Goal: Book appointment/travel/reservation

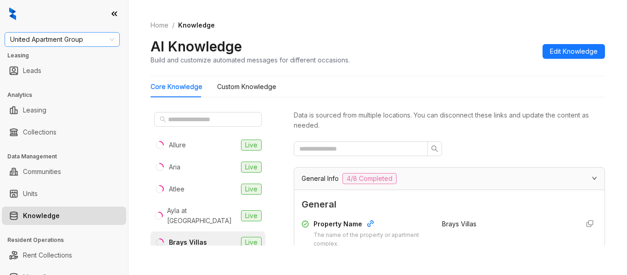
click at [92, 39] on span "United Apartment Group" at bounding box center [62, 40] width 104 height 14
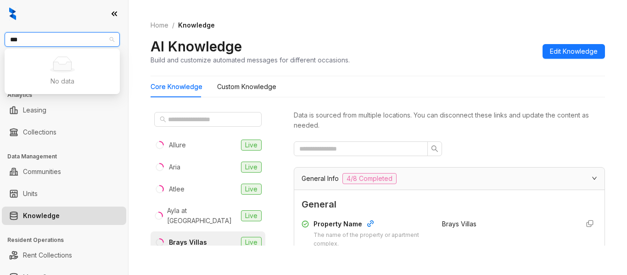
type input "**"
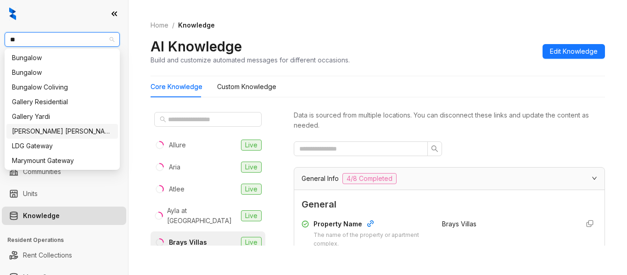
click at [67, 132] on div "Gates Hudson" at bounding box center [62, 131] width 101 height 10
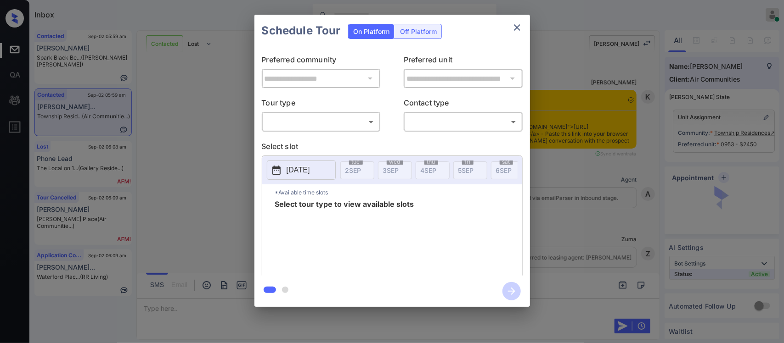
scroll to position [1334, 0]
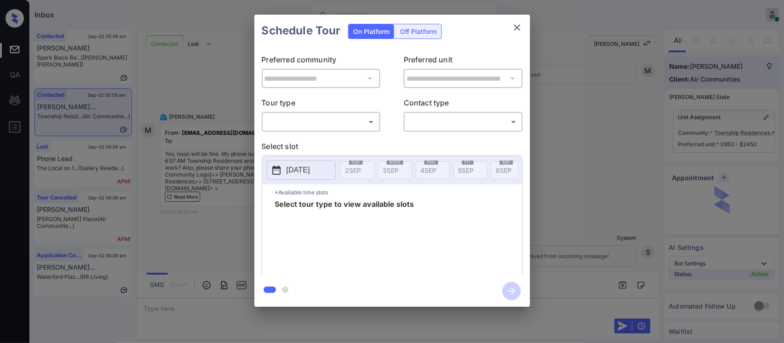
click at [326, 127] on body "Inbox Almas Zainab Online Set yourself offline Set yourself on break Profile Sw…" at bounding box center [392, 171] width 784 height 343
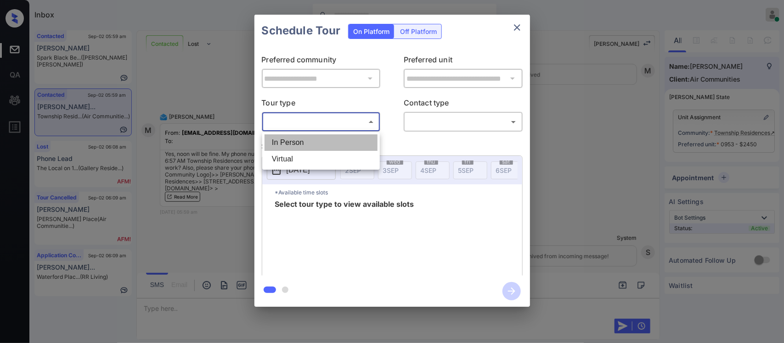
click at [325, 139] on li "In Person" at bounding box center [321, 143] width 113 height 17
type input "********"
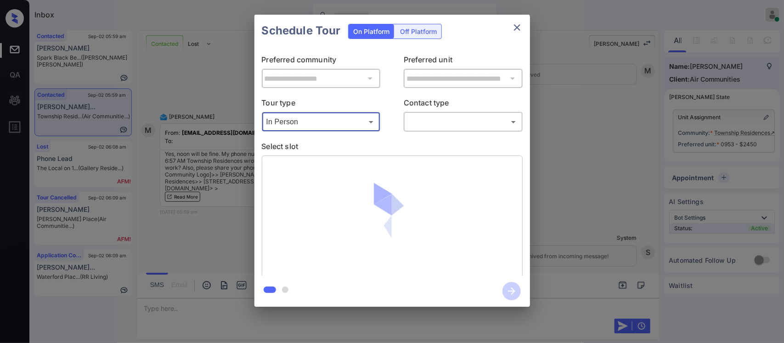
click at [433, 131] on div "​ ​" at bounding box center [463, 122] width 119 height 20
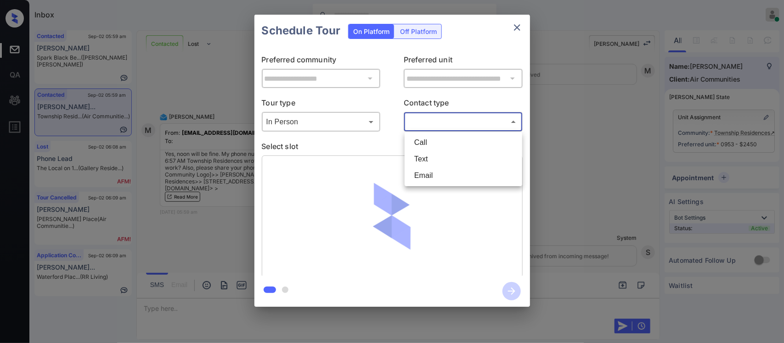
click at [435, 129] on body "Inbox Almas Zainab Online Set yourself offline Set yourself on break Profile Sw…" at bounding box center [392, 171] width 784 height 343
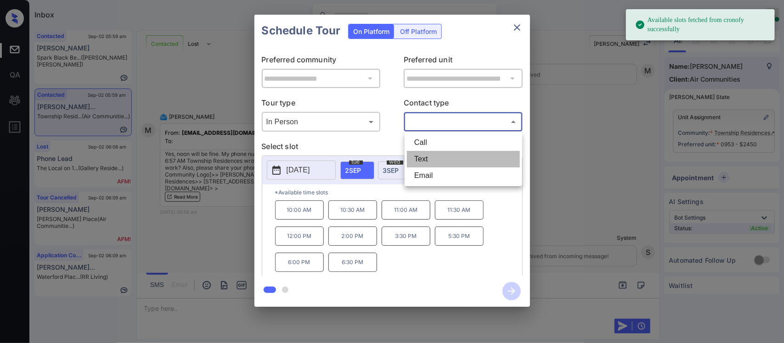
click at [428, 164] on li "Text" at bounding box center [463, 159] width 113 height 17
type input "****"
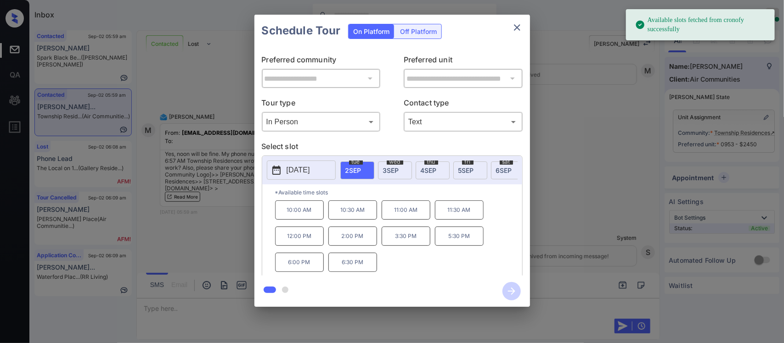
click at [437, 168] on span "4 SEP" at bounding box center [429, 171] width 16 height 8
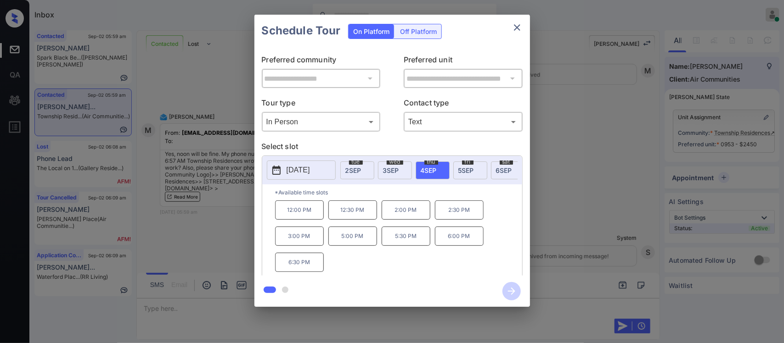
click at [306, 220] on p "12:00 PM" at bounding box center [299, 210] width 49 height 19
click at [513, 294] on icon "button" at bounding box center [511, 291] width 18 height 18
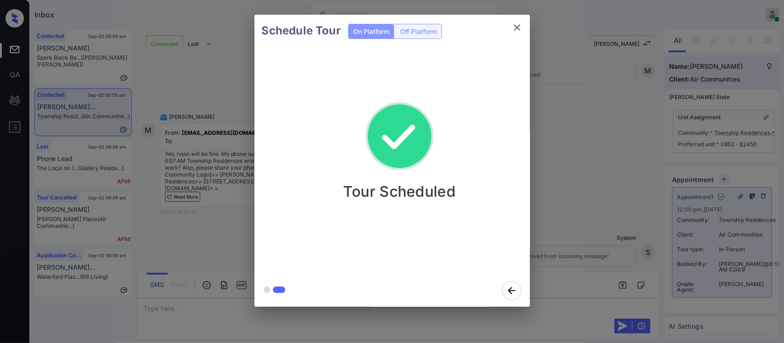
click at [556, 207] on div "Schedule Tour On Platform Off Platform Tour Scheduled" at bounding box center [392, 161] width 784 height 322
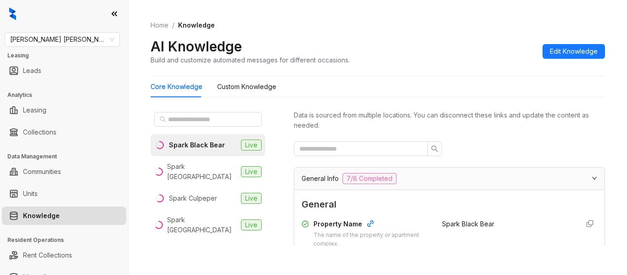
scroll to position [30, 0]
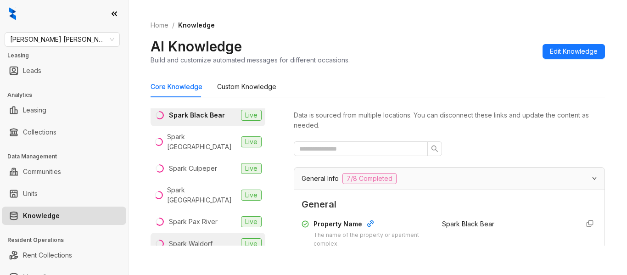
click at [205, 239] on div "Spark Waldorf" at bounding box center [191, 244] width 44 height 10
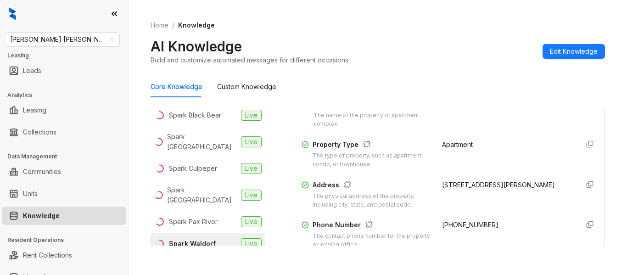
scroll to position [240, 0]
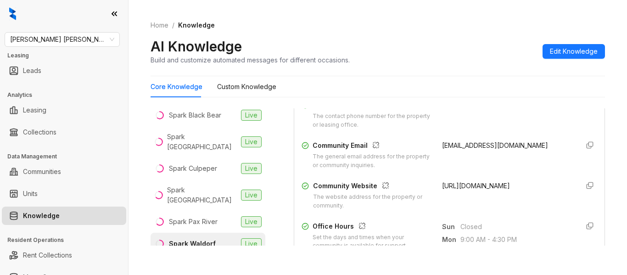
click at [471, 148] on span "leasing@sparkwaldorf.com" at bounding box center [495, 145] width 106 height 8
copy div "leasing@sparkwaldorf.com"
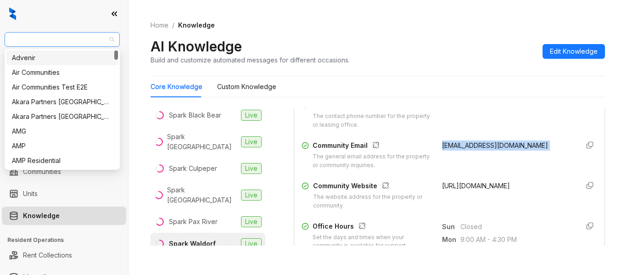
click at [96, 45] on span "Gates Hudson" at bounding box center [62, 40] width 104 height 14
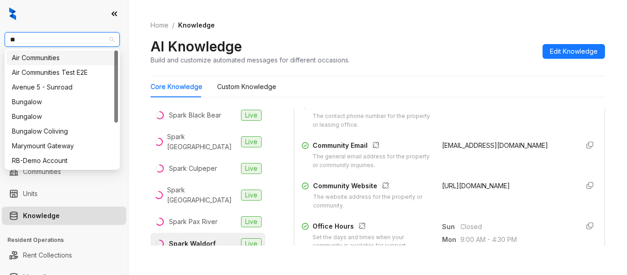
type input "***"
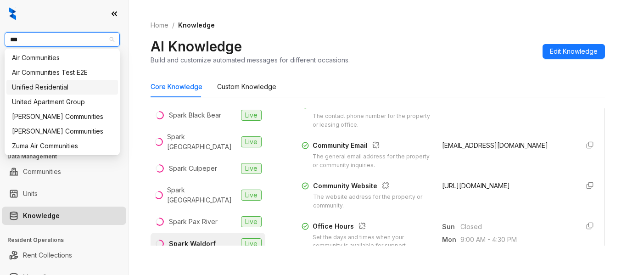
click at [64, 93] on div "Unified Residential" at bounding box center [62, 87] width 112 height 15
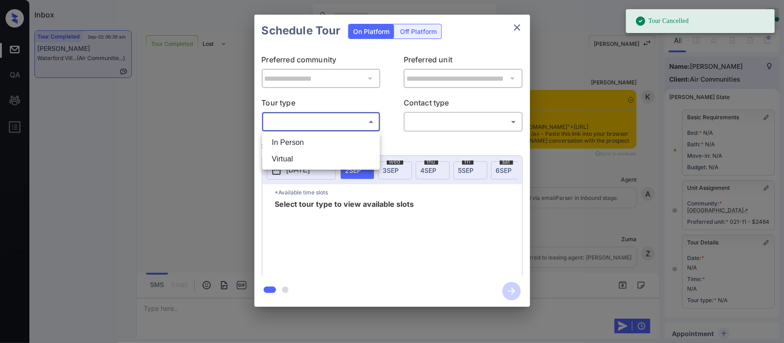
scroll to position [113, 0]
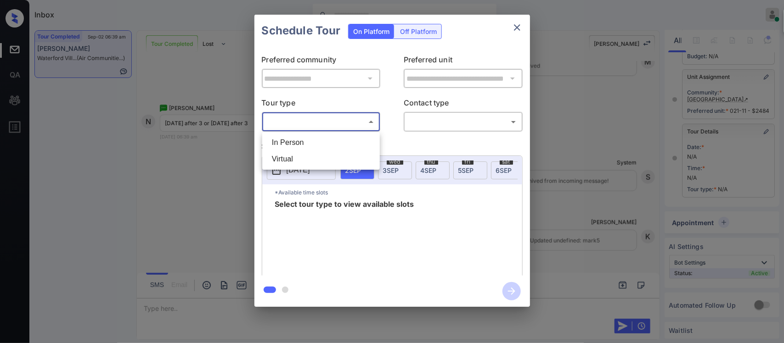
click at [323, 146] on body "Tour Cancelled Inbox [PERSON_NAME] Online Set yourself offline Set yourself on …" at bounding box center [392, 171] width 784 height 343
click at [323, 146] on li "In Person" at bounding box center [321, 143] width 113 height 17
type input "********"
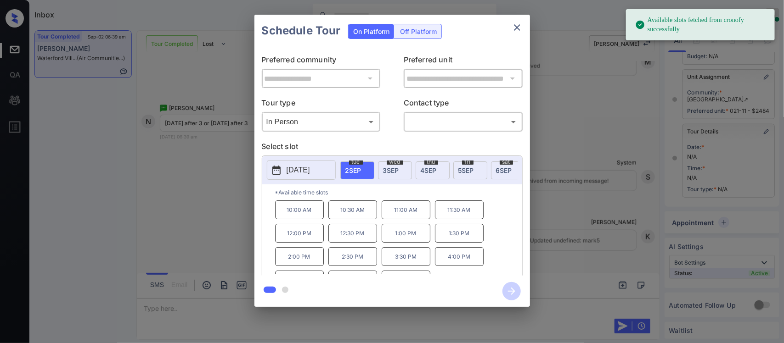
click at [432, 178] on div "thu 4 SEP" at bounding box center [433, 171] width 34 height 18
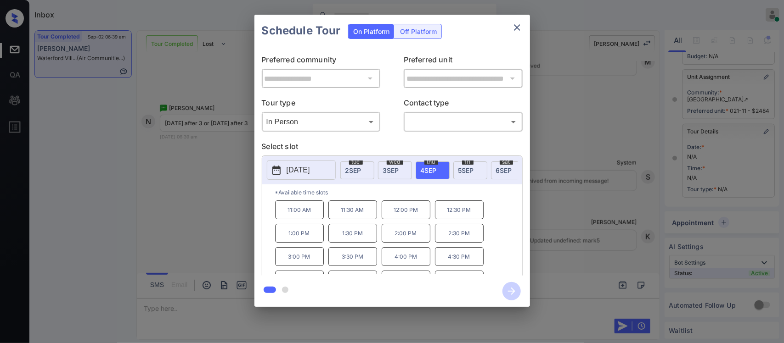
click at [473, 173] on span "5 SEP" at bounding box center [466, 171] width 16 height 8
click at [514, 29] on icon "close" at bounding box center [517, 27] width 11 height 11
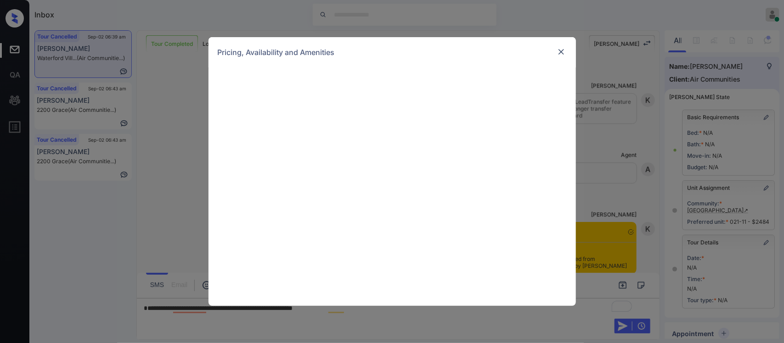
scroll to position [113, 0]
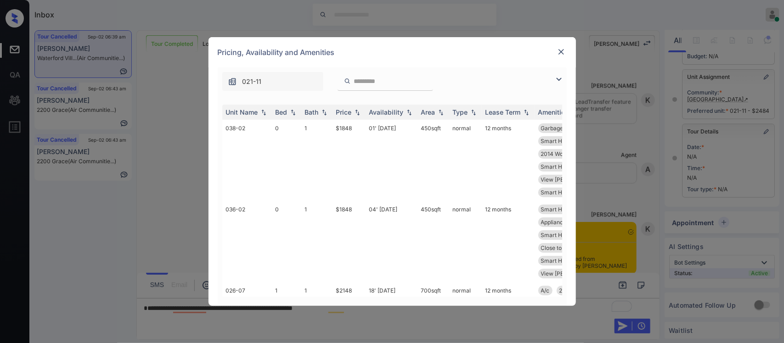
click at [355, 109] on img at bounding box center [357, 112] width 9 height 6
click at [355, 109] on img at bounding box center [357, 112] width 9 height 7
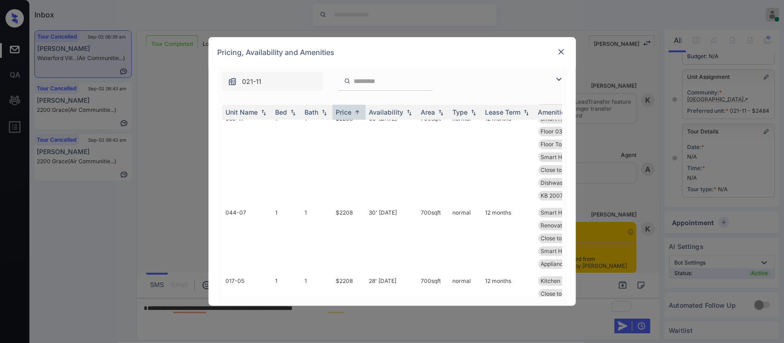
scroll to position [1231, 0]
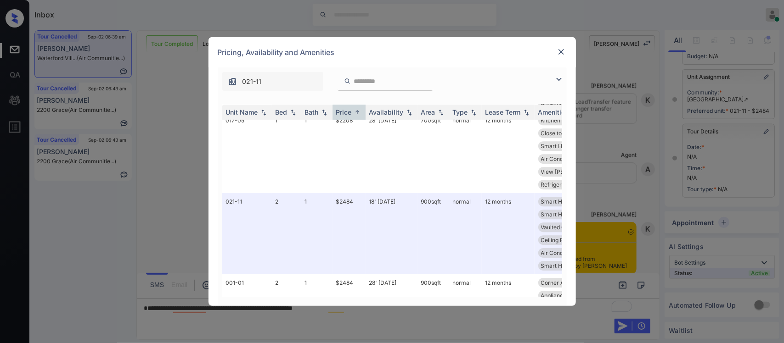
click at [562, 50] on img at bounding box center [561, 51] width 9 height 9
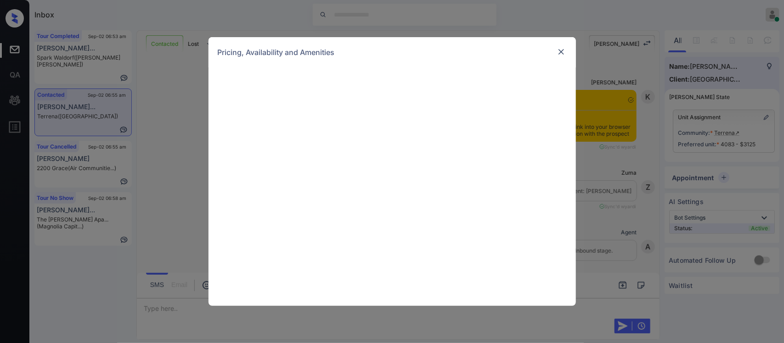
scroll to position [437, 0]
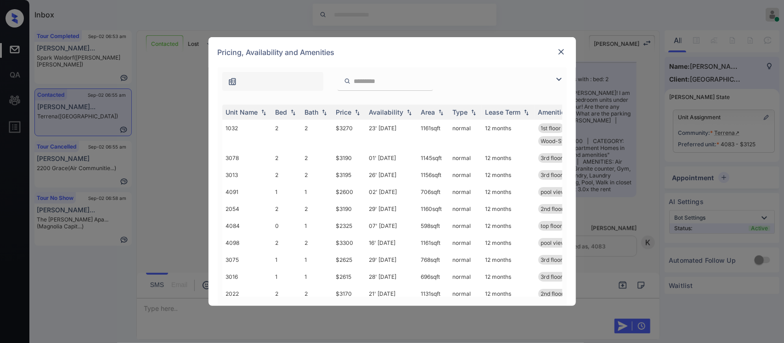
click at [361, 117] on th "Price" at bounding box center [348, 112] width 33 height 15
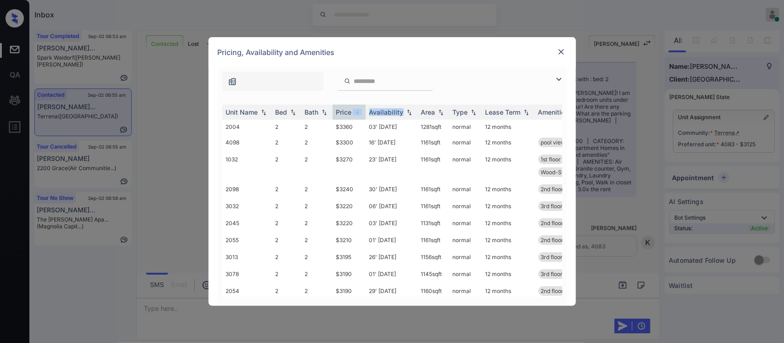
click at [361, 117] on th "Price" at bounding box center [348, 112] width 33 height 15
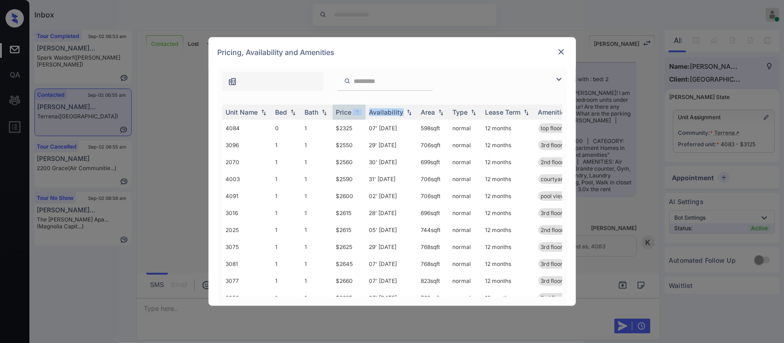
scroll to position [161, 0]
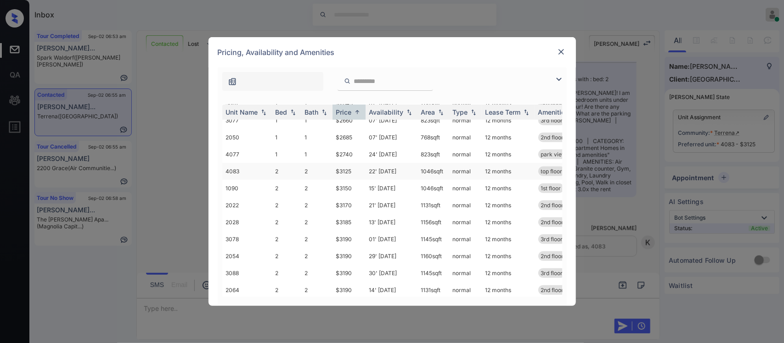
click at [437, 171] on td "1046 sqft" at bounding box center [433, 171] width 32 height 17
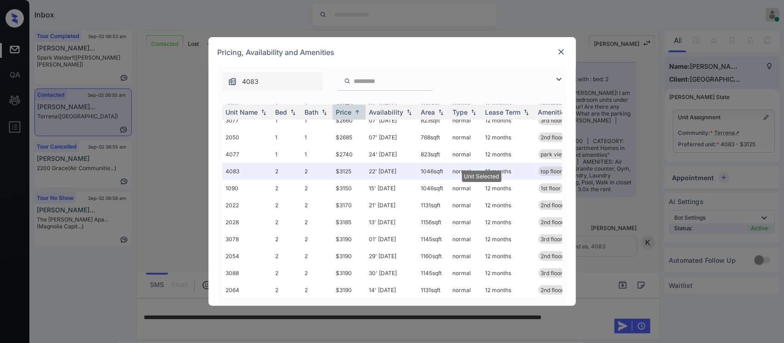
click at [560, 52] on img at bounding box center [561, 51] width 9 height 9
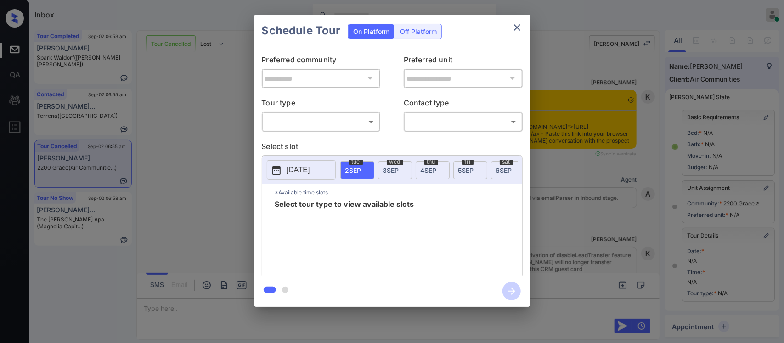
scroll to position [113, 0]
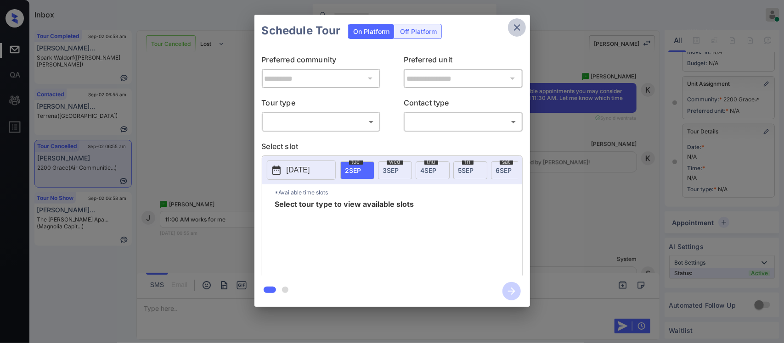
click at [522, 34] on button "close" at bounding box center [517, 27] width 18 height 18
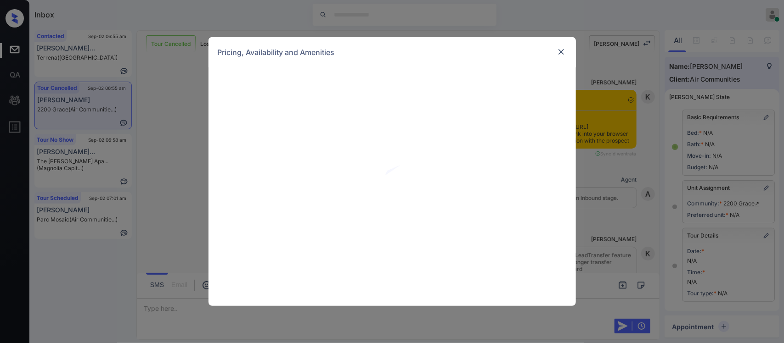
scroll to position [113, 0]
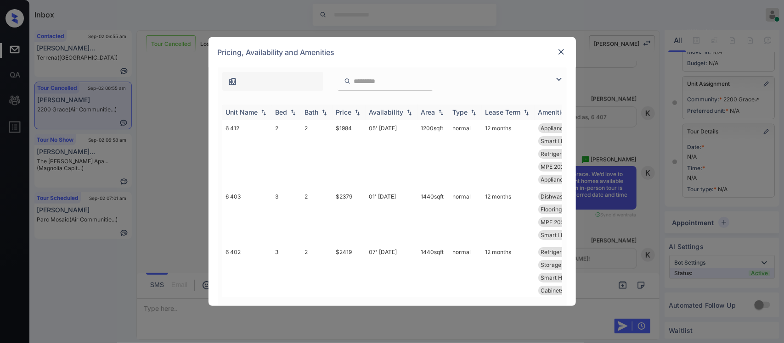
click at [350, 117] on th "Price" at bounding box center [348, 112] width 33 height 15
click at [363, 152] on td "$1984" at bounding box center [348, 154] width 33 height 68
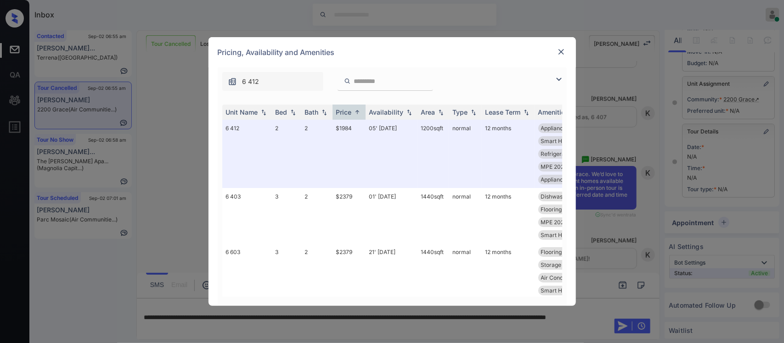
click at [559, 56] on img at bounding box center [561, 51] width 9 height 9
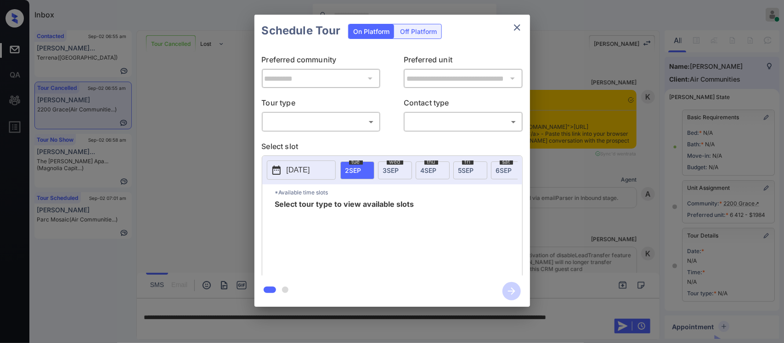
scroll to position [113, 0]
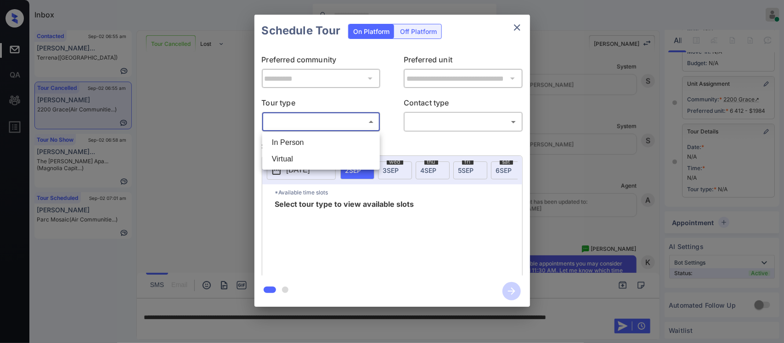
click at [333, 115] on body "Inbox Almas Zainab Online Set yourself offline Set yourself on break Profile Sw…" at bounding box center [392, 171] width 784 height 343
click at [329, 148] on li "In Person" at bounding box center [321, 143] width 113 height 17
type input "********"
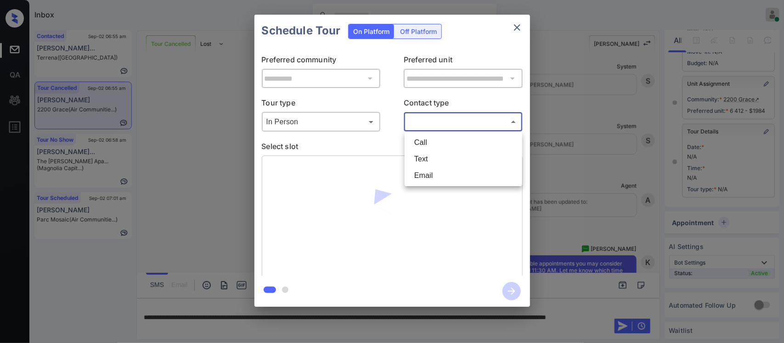
click at [426, 124] on body "Inbox Almas Zainab Online Set yourself offline Set yourself on break Profile Sw…" at bounding box center [392, 171] width 784 height 343
click at [429, 159] on li "Text" at bounding box center [463, 159] width 113 height 17
type input "****"
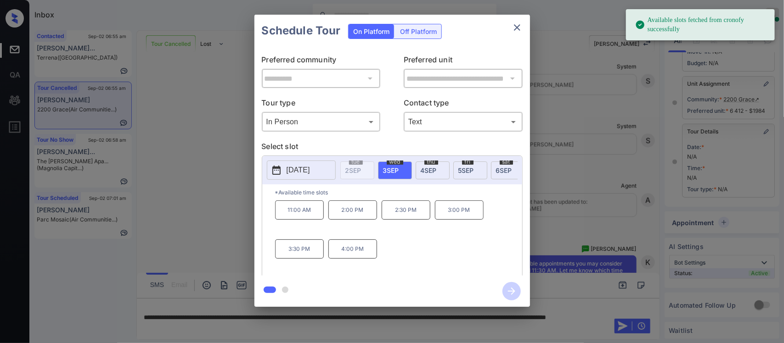
click at [498, 173] on span "6 SEP" at bounding box center [504, 171] width 16 height 8
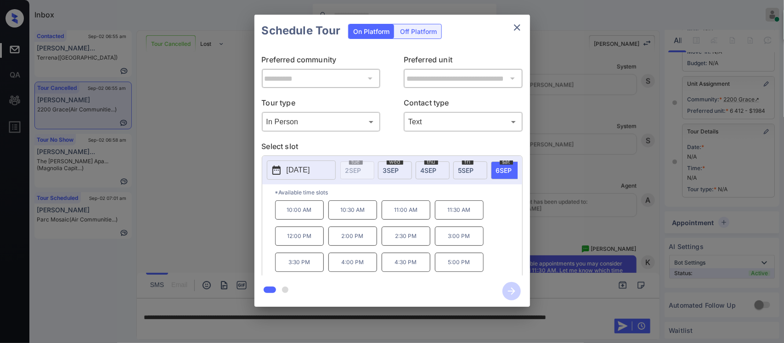
click at [407, 220] on p "11:00 AM" at bounding box center [406, 210] width 49 height 19
click at [513, 298] on icon "button" at bounding box center [511, 291] width 18 height 18
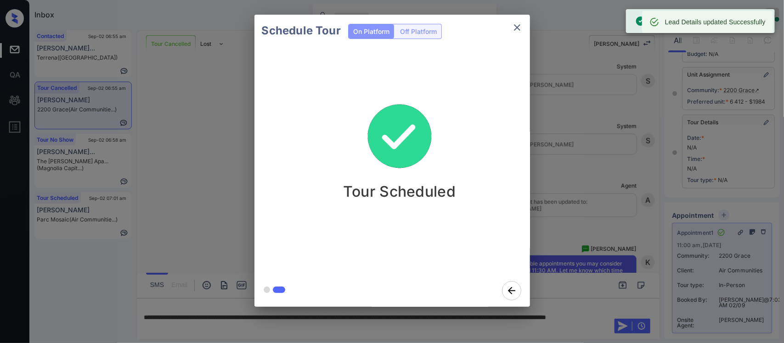
click at [613, 178] on div "Schedule Tour On Platform Off Platform Tour Scheduled" at bounding box center [392, 161] width 784 height 322
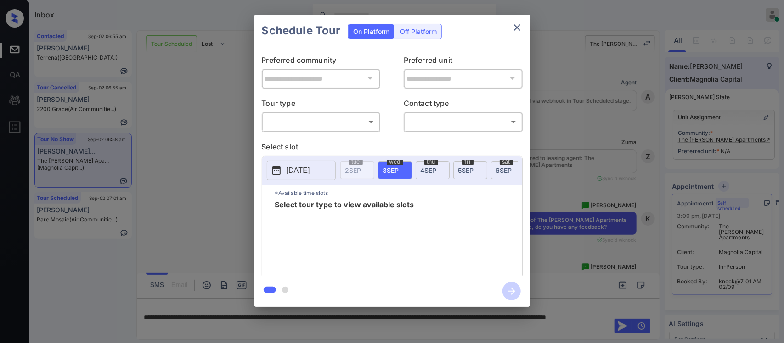
scroll to position [15, 0]
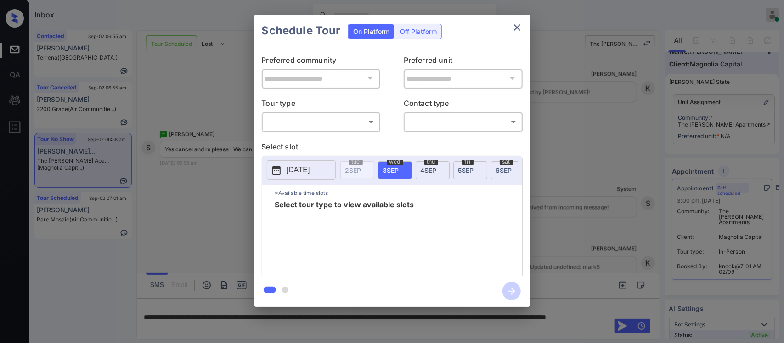
click at [321, 124] on body "Inbox Almas Zainab Online Set yourself offline Set yourself on break Profile Sw…" at bounding box center [392, 171] width 784 height 343
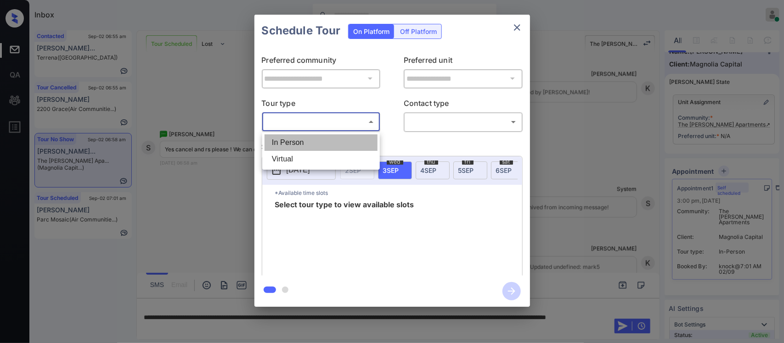
click at [318, 141] on li "In Person" at bounding box center [321, 143] width 113 height 17
type input "********"
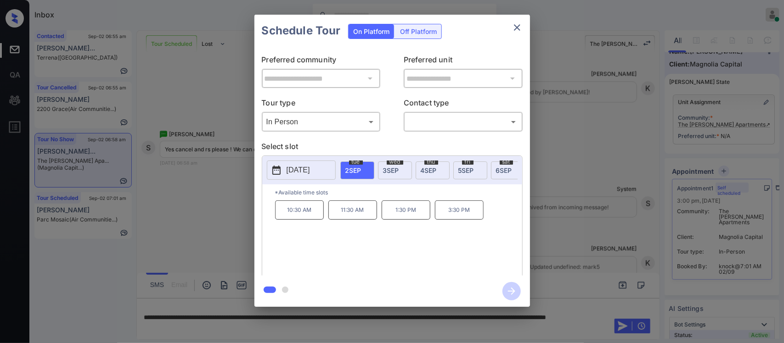
click at [386, 165] on div "wed 3 SEP" at bounding box center [395, 171] width 34 height 18
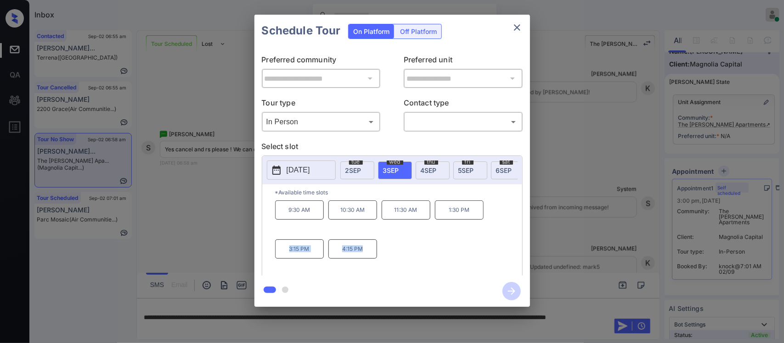
copy div "3:15 PM 4:15 PM"
drag, startPoint x: 281, startPoint y: 257, endPoint x: 394, endPoint y: 265, distance: 113.7
click at [394, 265] on div "9:30 AM 10:30 AM 11:30 AM 1:30 PM 3:15 PM 4:15 PM" at bounding box center [398, 237] width 247 height 73
click at [579, 237] on div "**********" at bounding box center [392, 161] width 784 height 322
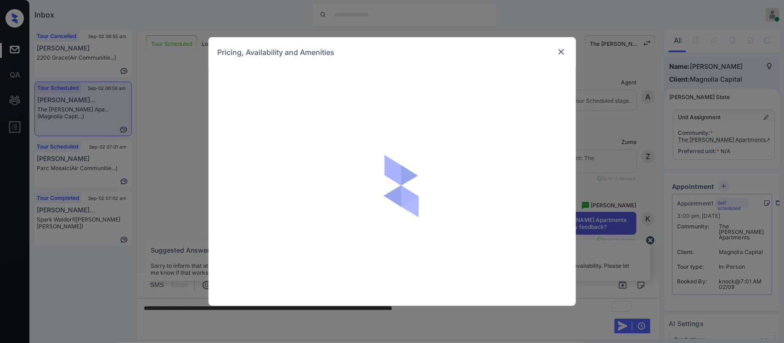
scroll to position [15, 0]
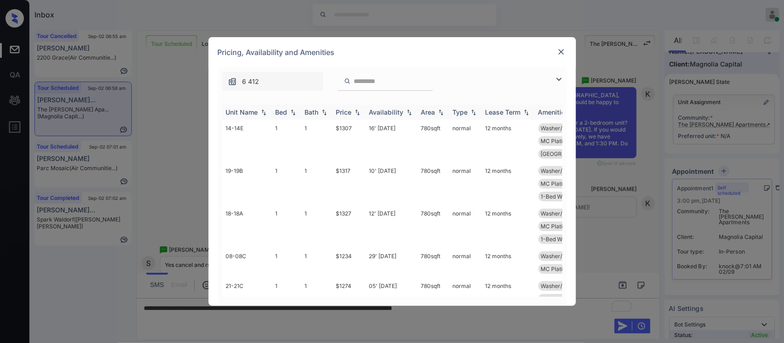
click at [359, 113] on img at bounding box center [357, 112] width 9 height 6
click at [359, 113] on img at bounding box center [357, 112] width 9 height 7
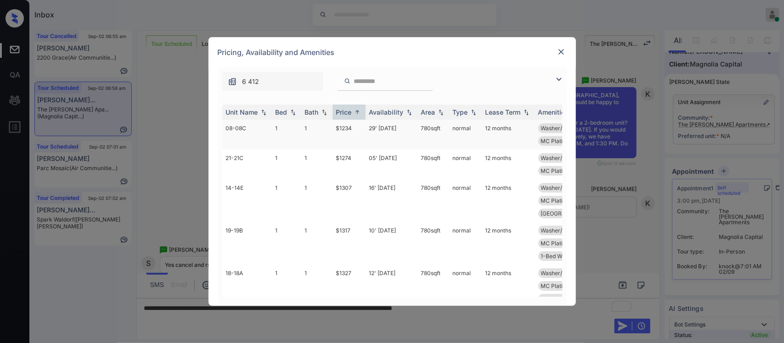
click at [357, 123] on td "$1234" at bounding box center [348, 135] width 33 height 30
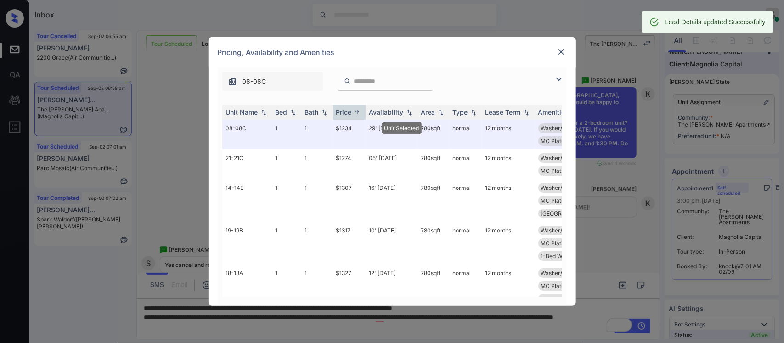
click at [553, 51] on div "Pricing, Availability and Amenities" at bounding box center [391, 52] width 367 height 30
click at [559, 53] on img at bounding box center [561, 51] width 9 height 9
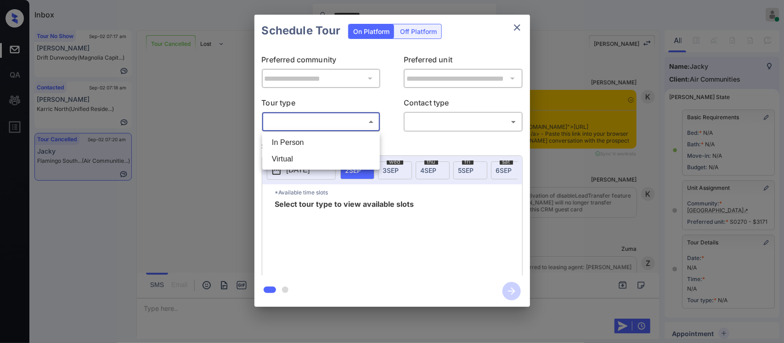
scroll to position [120, 0]
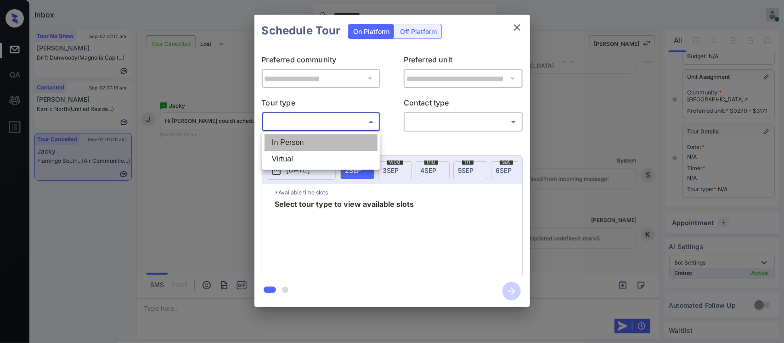
click at [364, 145] on li "In Person" at bounding box center [321, 143] width 113 height 17
type input "********"
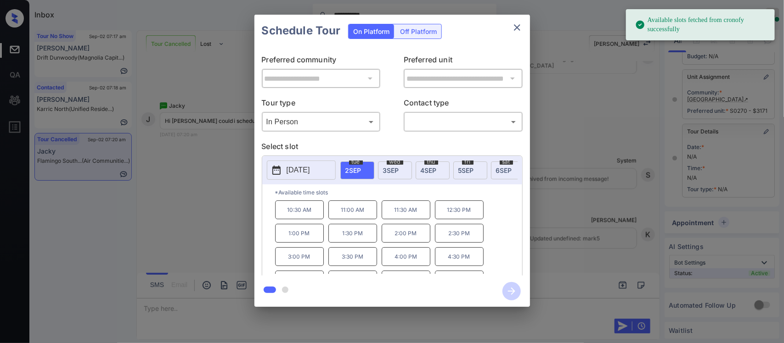
click at [657, 207] on div "**********" at bounding box center [392, 161] width 784 height 322
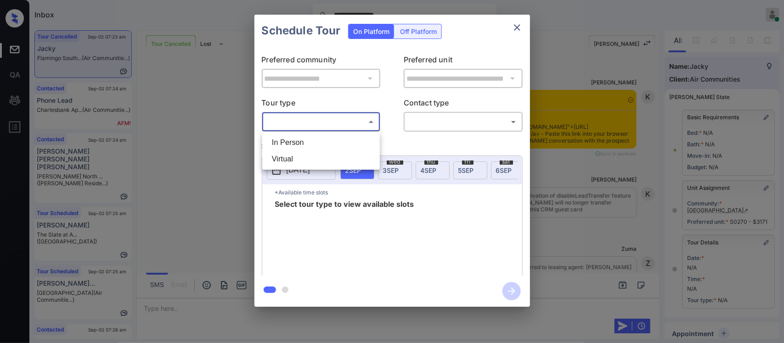
click at [306, 123] on body "**********" at bounding box center [392, 171] width 784 height 343
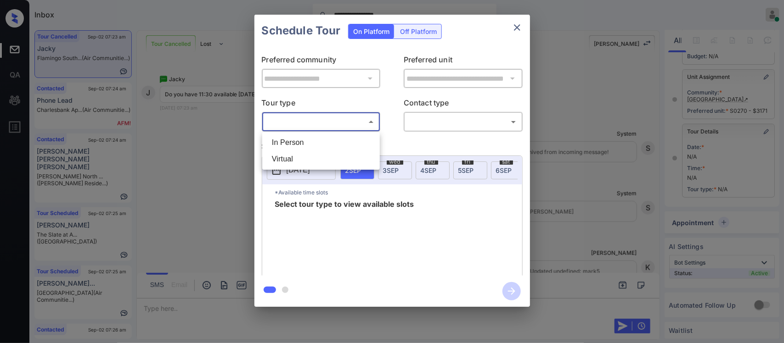
drag, startPoint x: 310, startPoint y: 132, endPoint x: 311, endPoint y: 137, distance: 4.7
click at [311, 137] on ul "In Person Virtual" at bounding box center [321, 151] width 118 height 38
click at [311, 137] on li "In Person" at bounding box center [321, 143] width 113 height 17
type input "********"
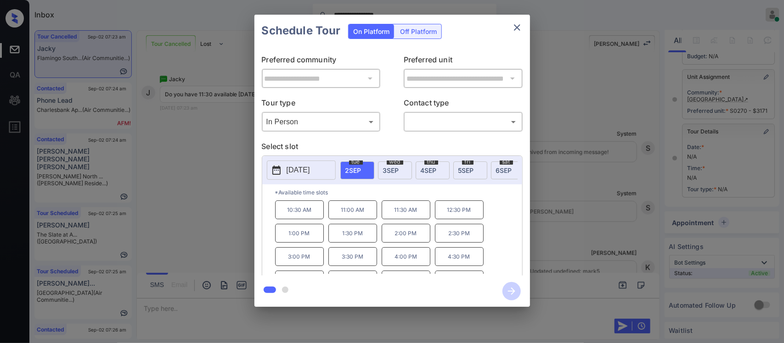
click at [554, 203] on div "**********" at bounding box center [392, 161] width 784 height 322
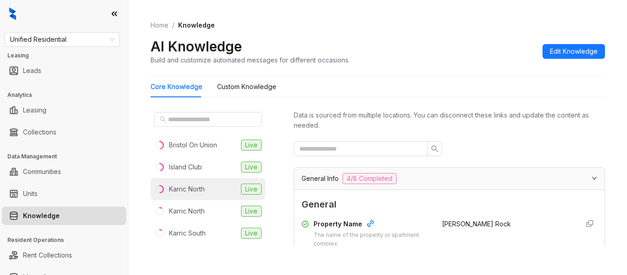
click at [212, 186] on li "Karric North Live" at bounding box center [208, 189] width 115 height 22
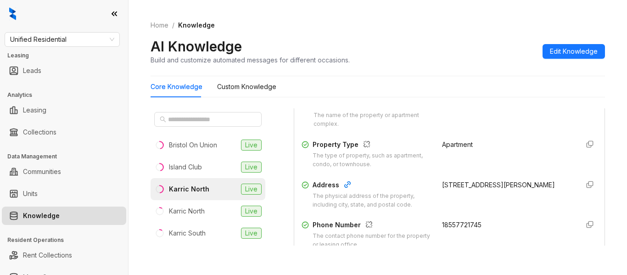
click at [456, 226] on span "18557721745" at bounding box center [461, 225] width 39 height 8
copy div "18557721745"
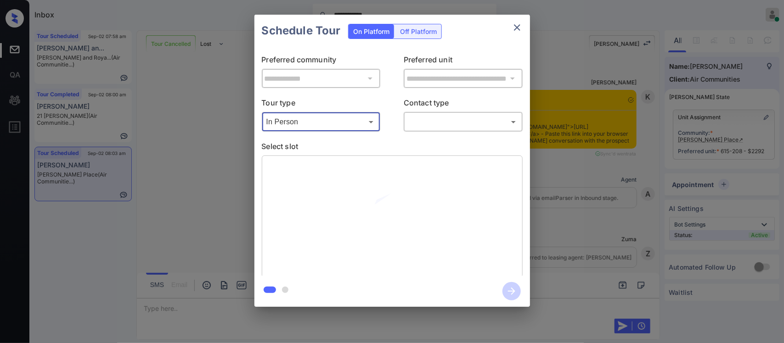
scroll to position [4622, 0]
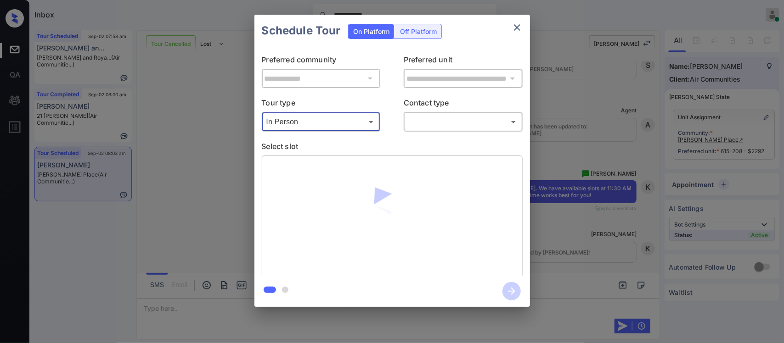
click at [458, 126] on body "**********" at bounding box center [392, 171] width 784 height 343
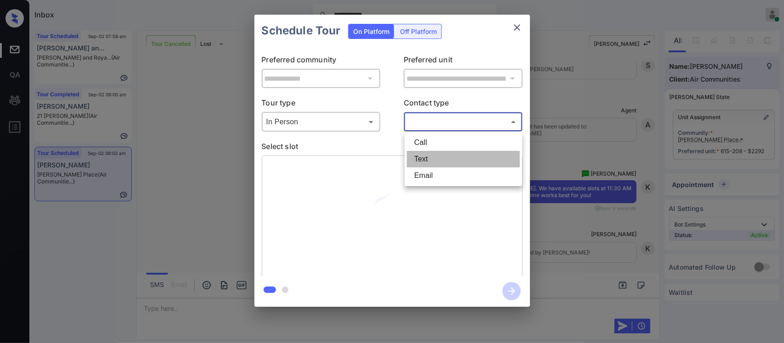
click at [450, 158] on li "Text" at bounding box center [463, 159] width 113 height 17
type input "****"
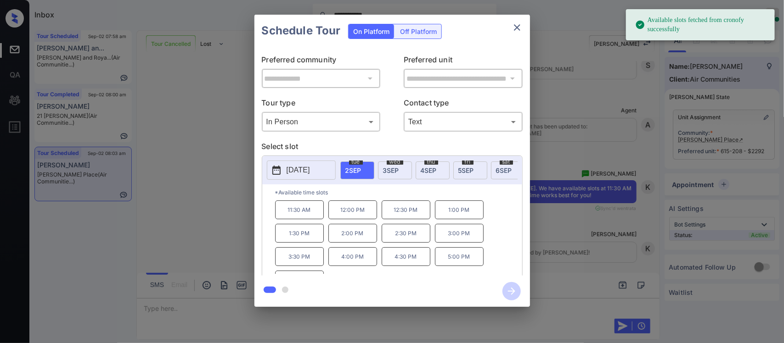
click at [303, 220] on p "11:30 AM" at bounding box center [299, 210] width 49 height 19
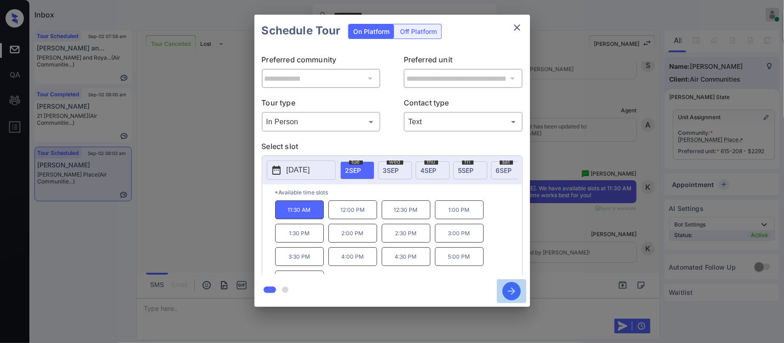
click at [522, 296] on button "button" at bounding box center [511, 292] width 29 height 24
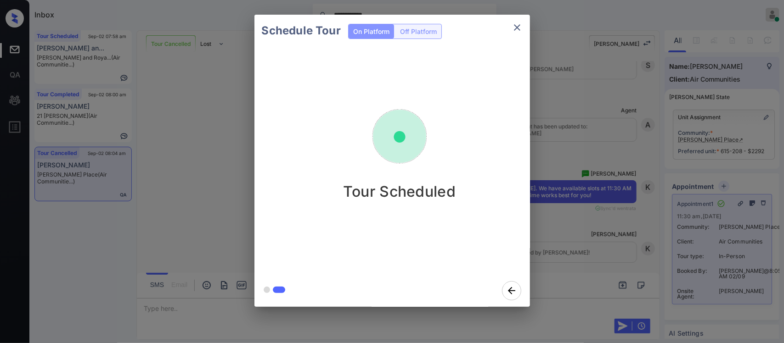
click at [591, 236] on div "Schedule Tour On Platform Off Platform Tour Scheduled" at bounding box center [392, 161] width 784 height 322
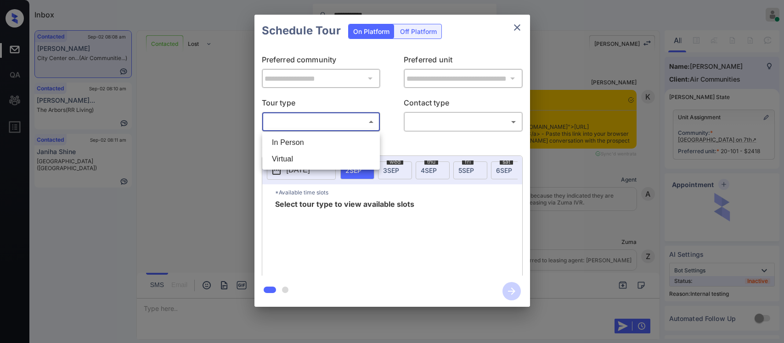
click at [376, 116] on body "**********" at bounding box center [392, 171] width 784 height 343
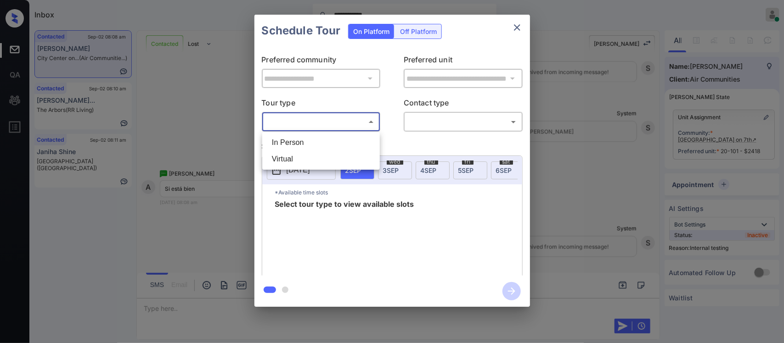
click at [370, 135] on li "In Person" at bounding box center [321, 143] width 113 height 17
type input "********"
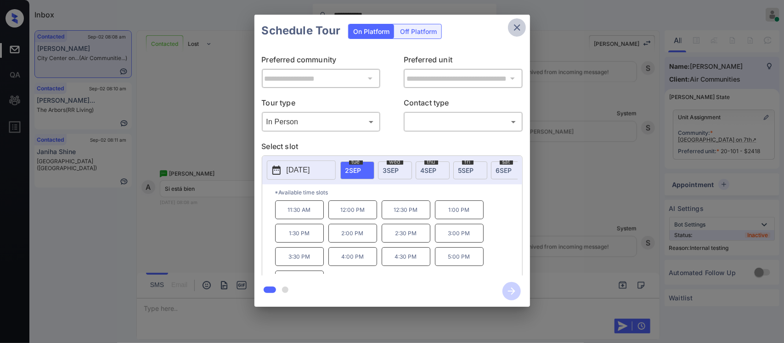
click at [517, 26] on icon "close" at bounding box center [517, 27] width 11 height 11
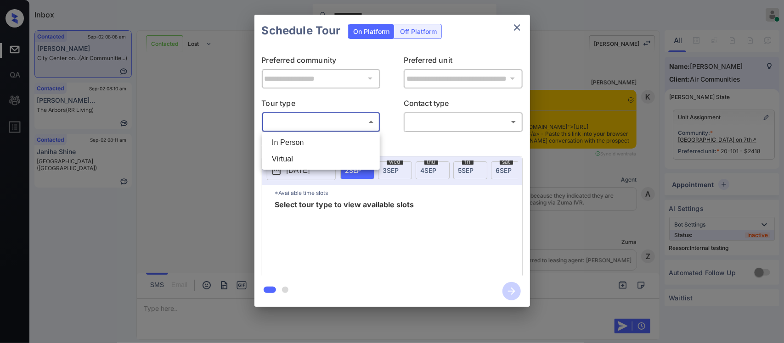
scroll to position [2469, 0]
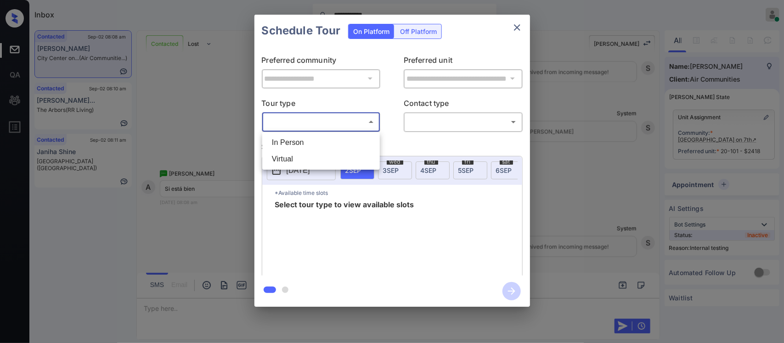
click at [311, 137] on li "In Person" at bounding box center [321, 143] width 113 height 17
type input "********"
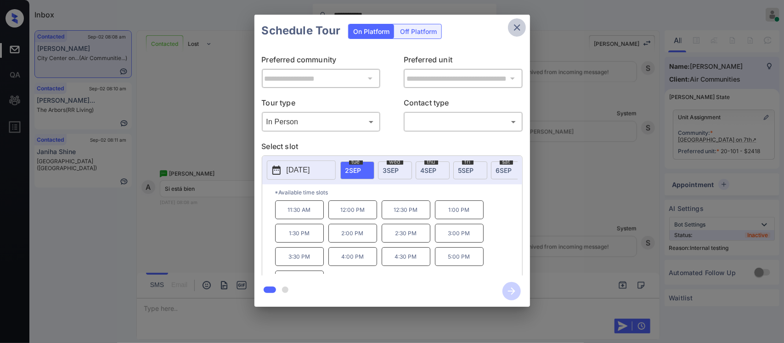
click at [517, 25] on icon "close" at bounding box center [517, 27] width 11 height 11
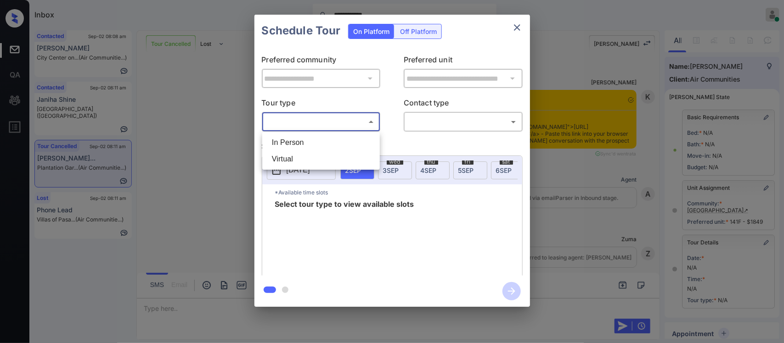
scroll to position [120, 0]
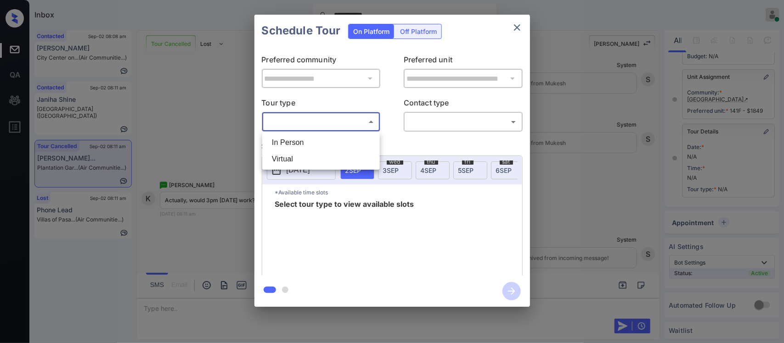
click at [304, 143] on li "In Person" at bounding box center [321, 143] width 113 height 17
type input "********"
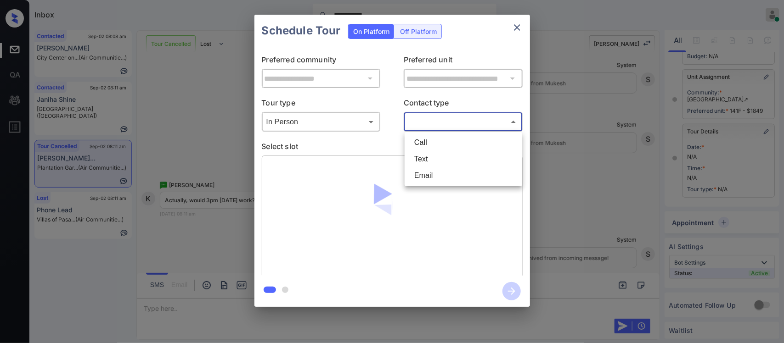
click at [454, 123] on body "**********" at bounding box center [392, 171] width 784 height 343
click at [442, 157] on li "Text" at bounding box center [463, 159] width 113 height 17
type input "****"
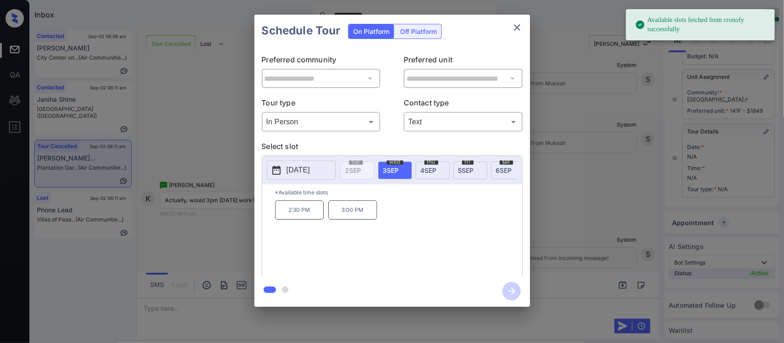
click at [356, 220] on p "3:00 PM" at bounding box center [352, 210] width 49 height 19
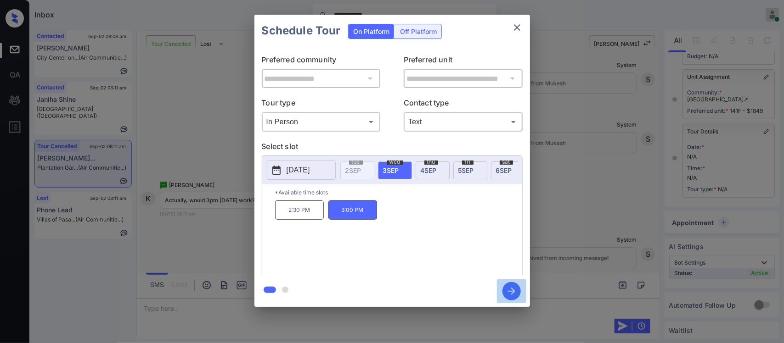
click at [510, 295] on icon "button" at bounding box center [511, 291] width 18 height 18
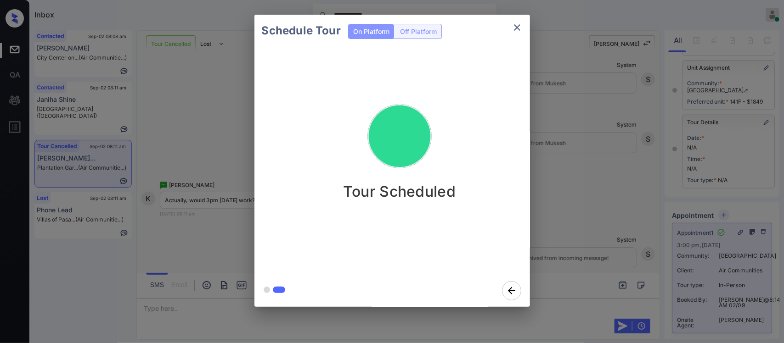
drag, startPoint x: 593, startPoint y: 230, endPoint x: 653, endPoint y: 247, distance: 62.5
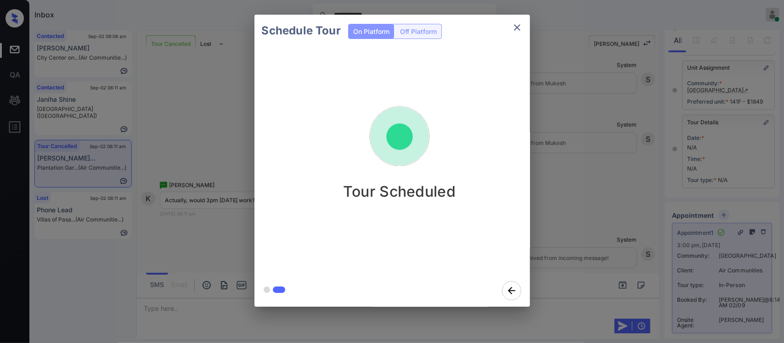
click at [653, 247] on div "Schedule Tour On Platform Off Platform Tour Scheduled" at bounding box center [392, 161] width 784 height 322
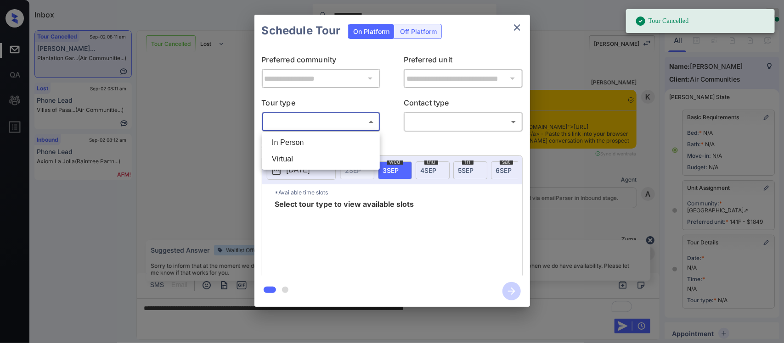
click at [360, 121] on body "**********" at bounding box center [392, 171] width 784 height 343
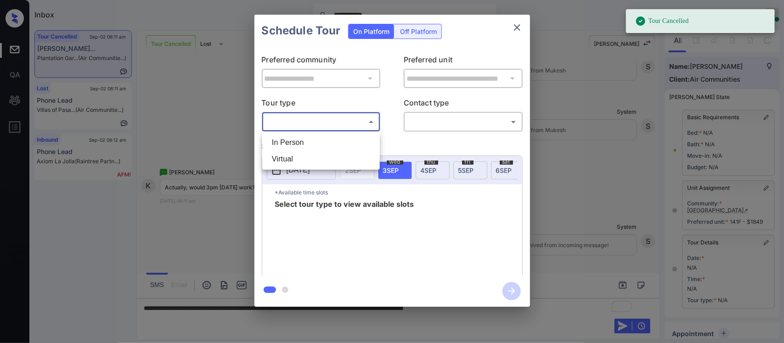
scroll to position [120, 0]
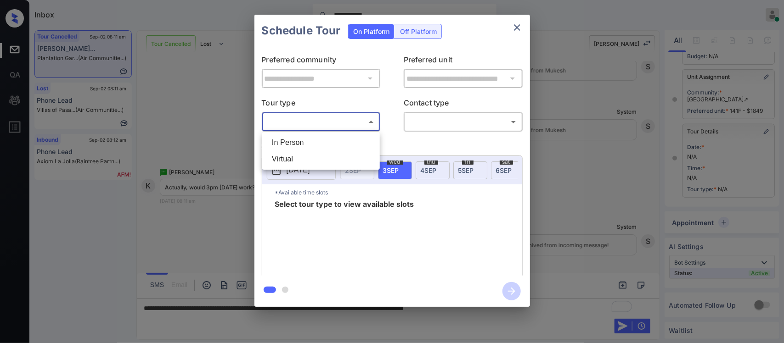
click at [519, 39] on div at bounding box center [392, 171] width 784 height 343
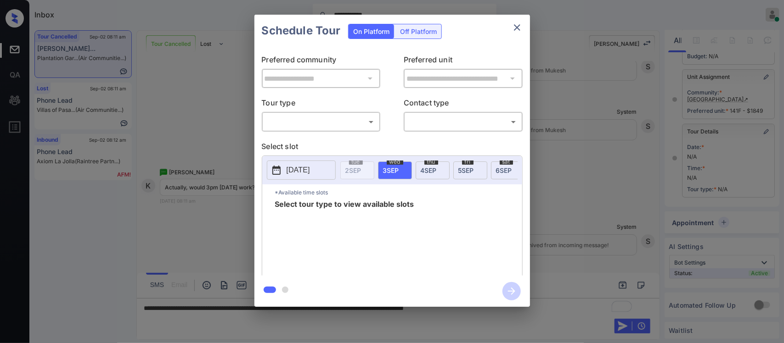
click at [519, 30] on icon "close" at bounding box center [517, 27] width 6 height 6
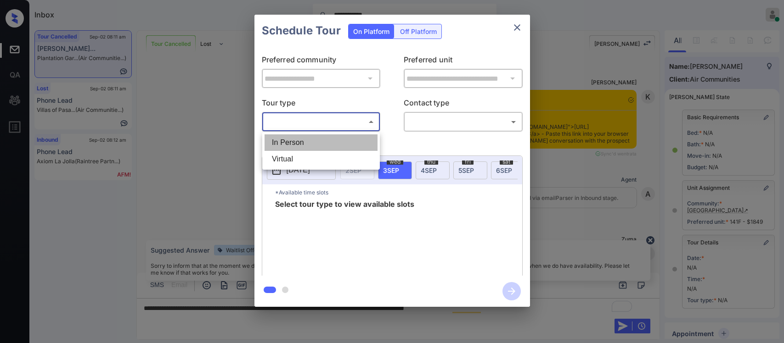
click at [315, 145] on li "In Person" at bounding box center [321, 143] width 113 height 17
type input "********"
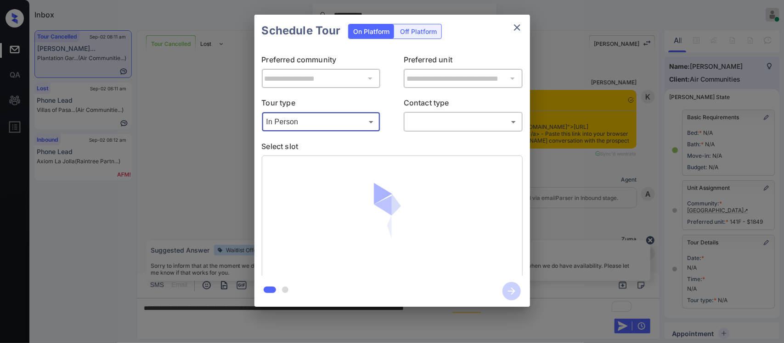
scroll to position [120, 0]
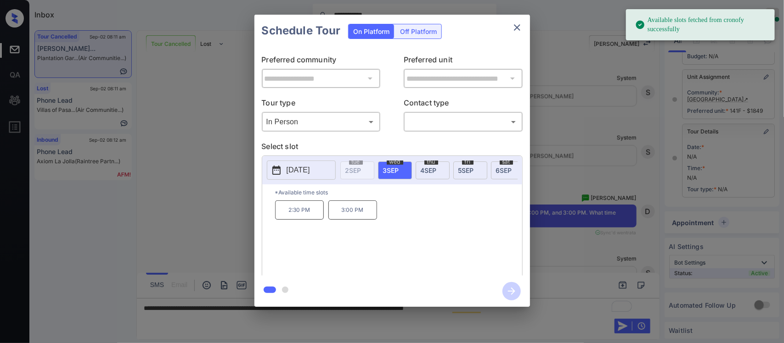
click at [399, 174] on span "3 SEP" at bounding box center [391, 171] width 16 height 8
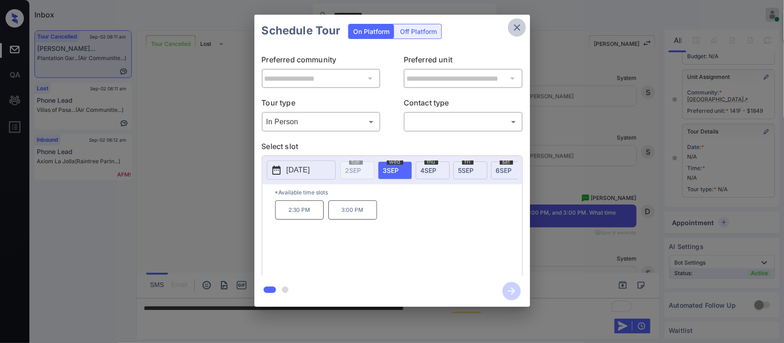
click at [520, 26] on icon "close" at bounding box center [517, 27] width 11 height 11
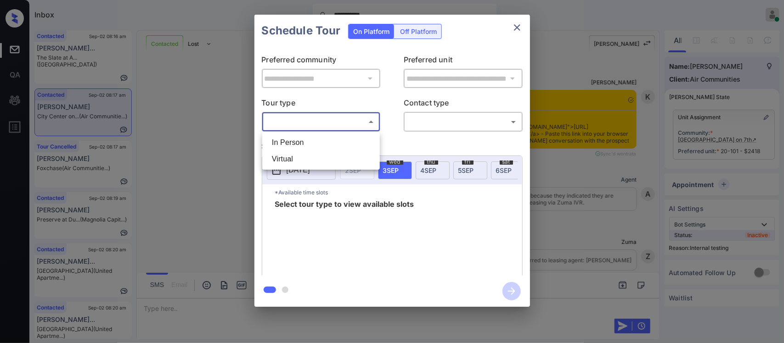
scroll to position [2423, 0]
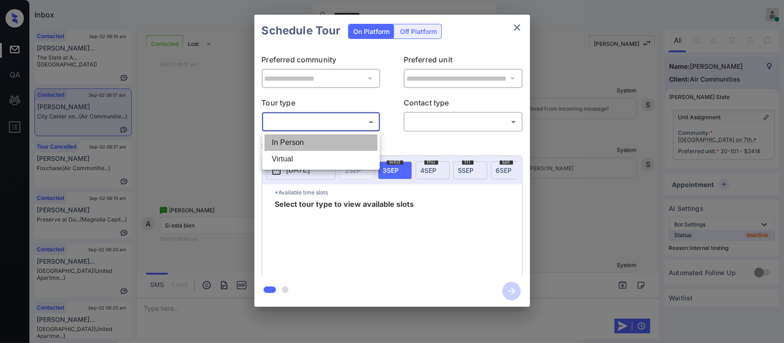
click at [361, 138] on li "In Person" at bounding box center [321, 143] width 113 height 17
type input "********"
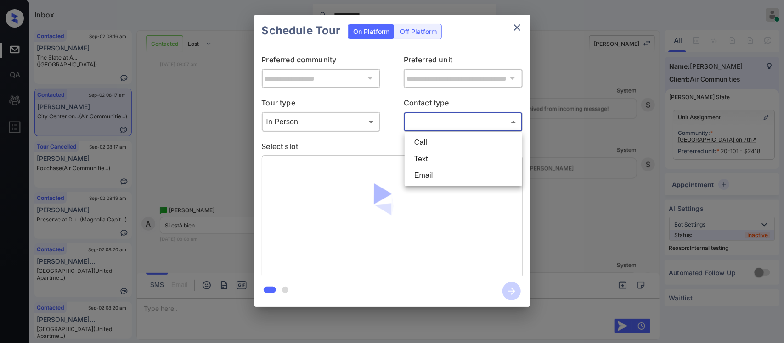
click at [449, 123] on body "**********" at bounding box center [392, 171] width 784 height 343
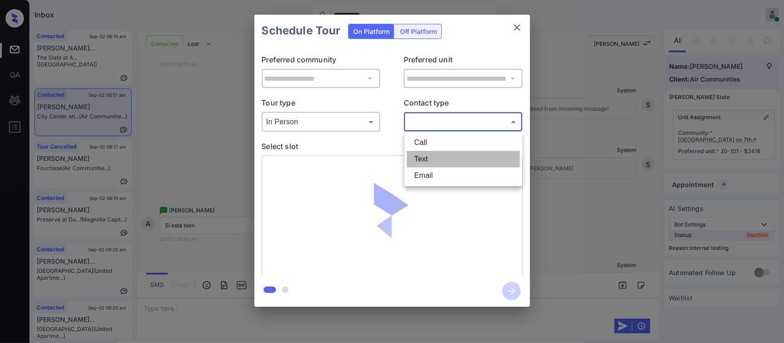
click at [437, 152] on li "Text" at bounding box center [463, 159] width 113 height 17
type input "****"
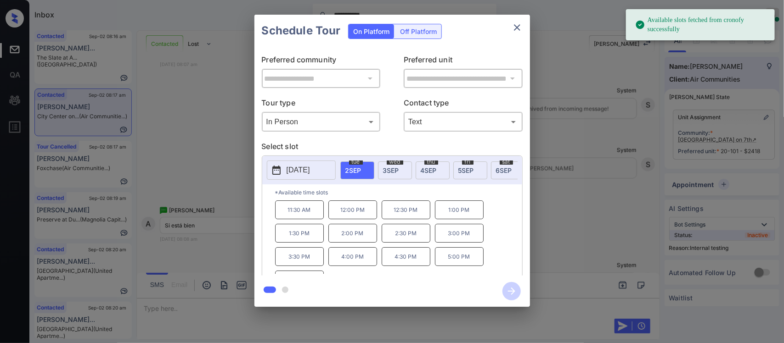
click at [424, 266] on p "4:30 PM" at bounding box center [406, 257] width 49 height 19
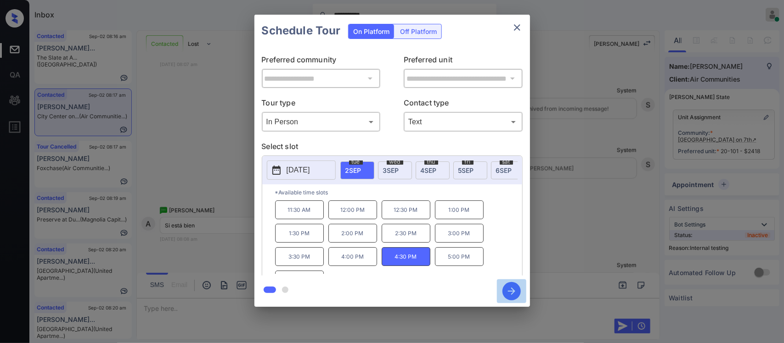
click at [510, 294] on icon "button" at bounding box center [511, 291] width 18 height 18
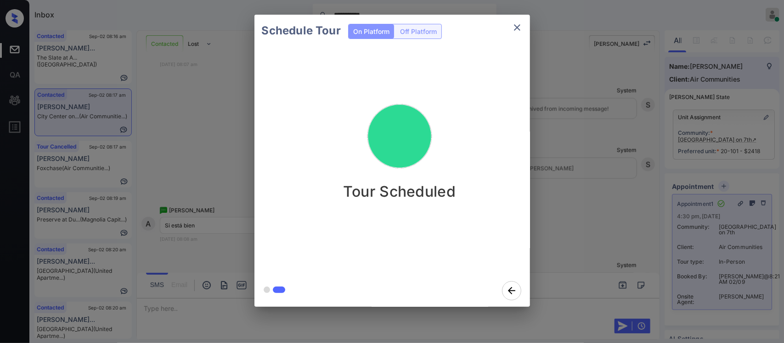
click at [655, 203] on div "Schedule Tour On Platform Off Platform Tour Scheduled" at bounding box center [392, 161] width 784 height 322
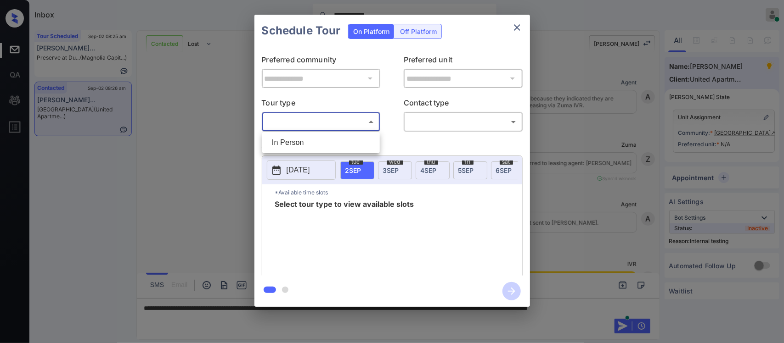
scroll to position [4412, 0]
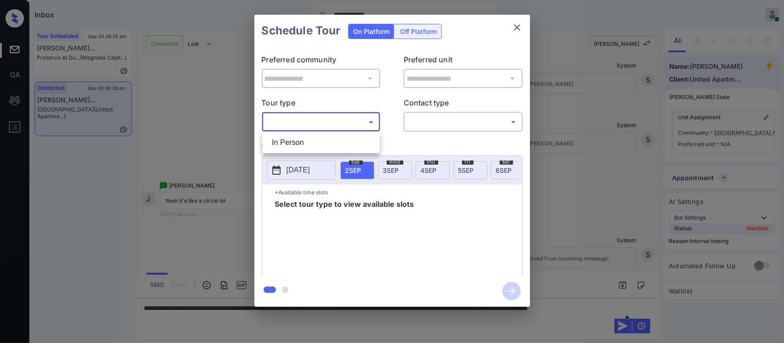
click at [334, 128] on div at bounding box center [392, 171] width 784 height 343
click at [510, 28] on button "close" at bounding box center [517, 27] width 18 height 18
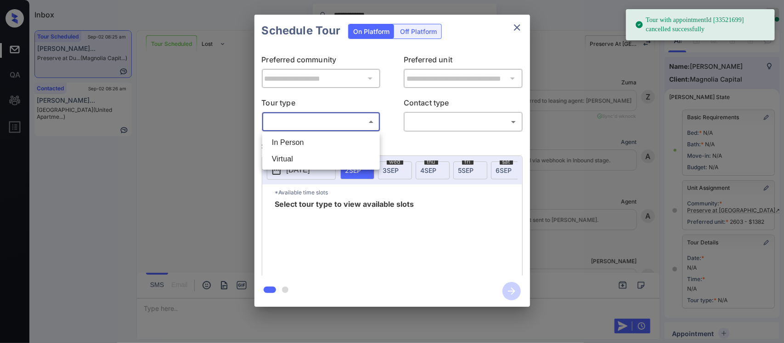
scroll to position [120, 0]
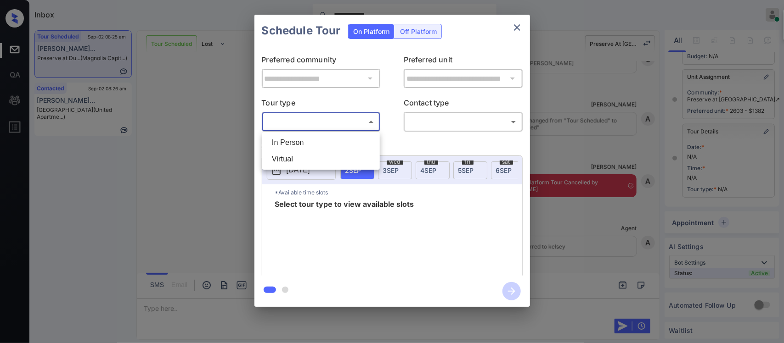
click at [356, 139] on li "In Person" at bounding box center [321, 143] width 113 height 17
type input "********"
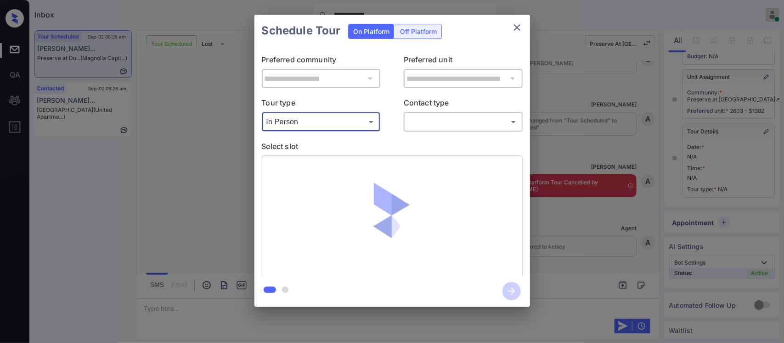
click at [456, 115] on body "**********" at bounding box center [392, 171] width 784 height 343
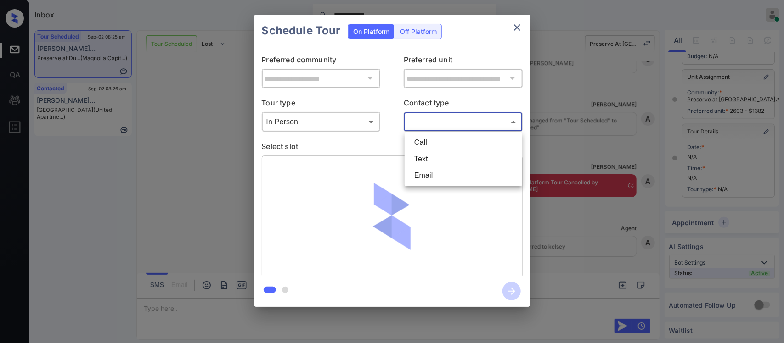
click at [443, 158] on li "Text" at bounding box center [463, 159] width 113 height 17
type input "****"
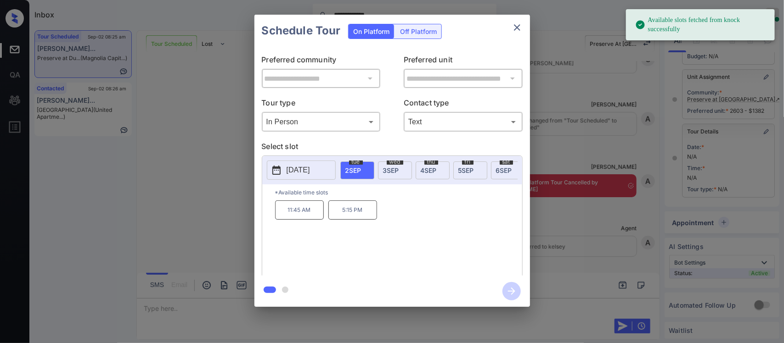
click at [304, 220] on p "11:45 AM" at bounding box center [299, 210] width 49 height 19
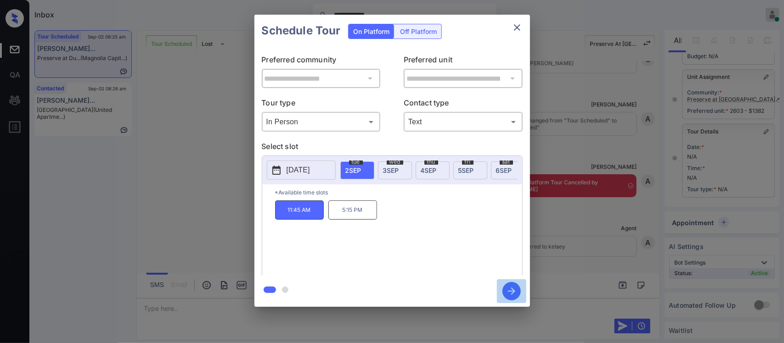
click at [512, 288] on icon "button" at bounding box center [511, 291] width 18 height 18
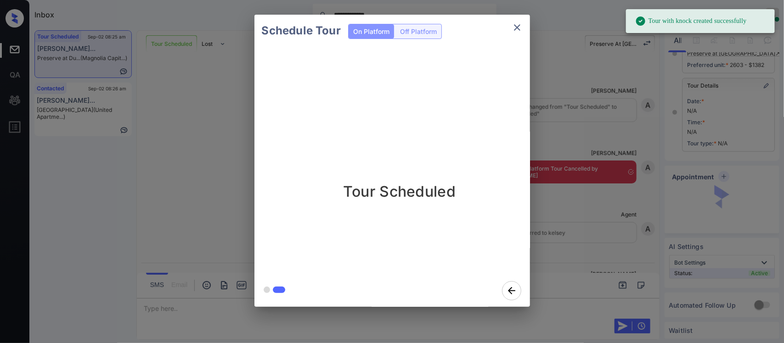
scroll to position [242, 0]
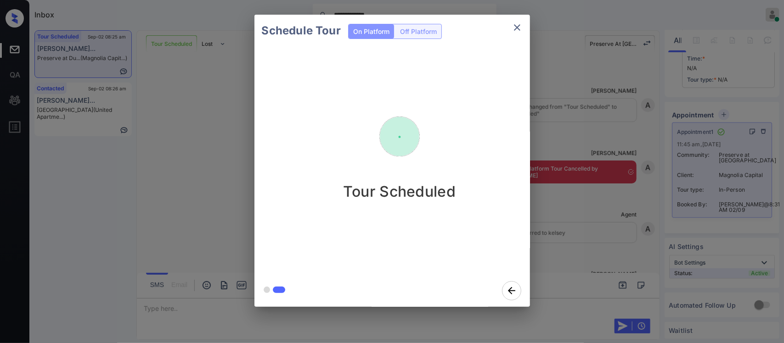
click at [644, 231] on div "Schedule Tour On Platform Off Platform Tour Scheduled" at bounding box center [392, 161] width 784 height 322
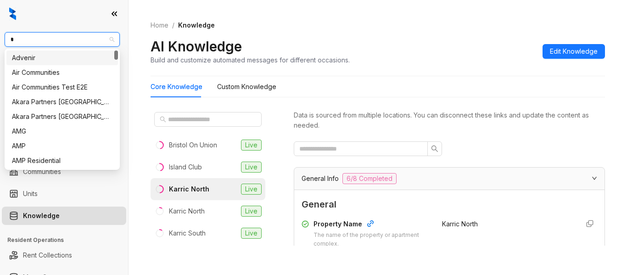
scroll to position [120, 0]
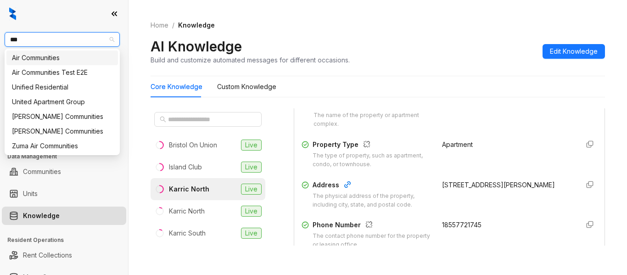
type input "****"
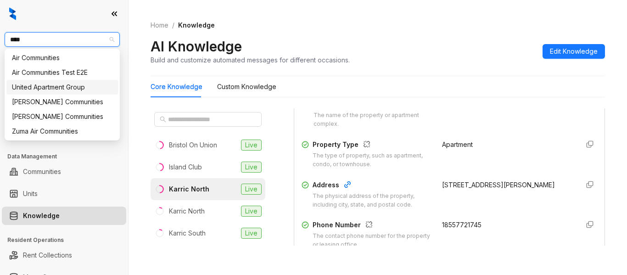
click at [94, 86] on div "United Apartment Group" at bounding box center [62, 87] width 101 height 10
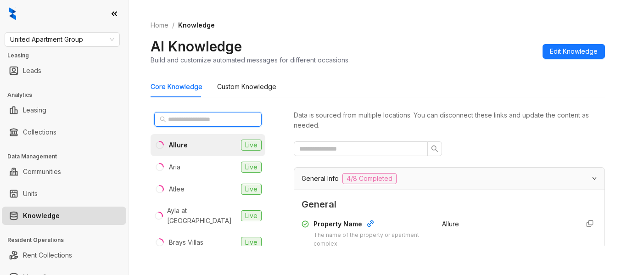
click at [179, 118] on input "text" at bounding box center [208, 119] width 81 height 10
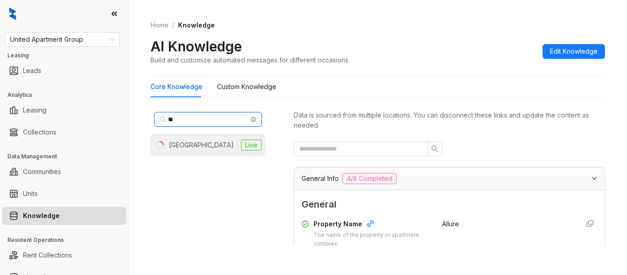
type input "**"
click at [191, 142] on div "[GEOGRAPHIC_DATA]" at bounding box center [201, 145] width 65 height 10
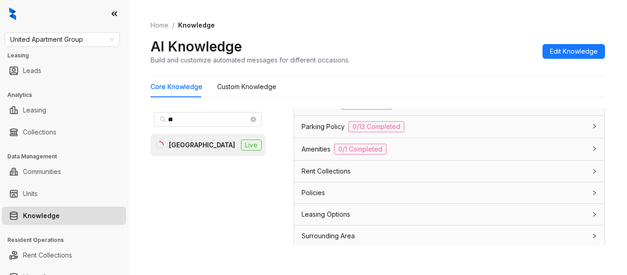
scroll to position [782, 0]
click at [432, 213] on div "Leasing Options" at bounding box center [444, 213] width 285 height 10
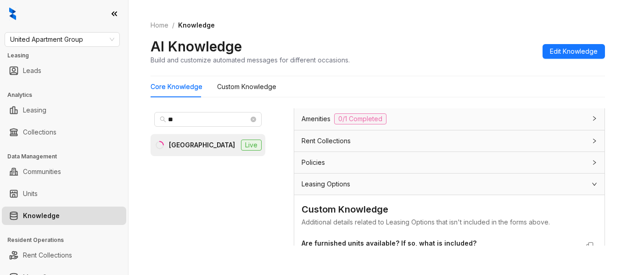
scroll to position [787, 0]
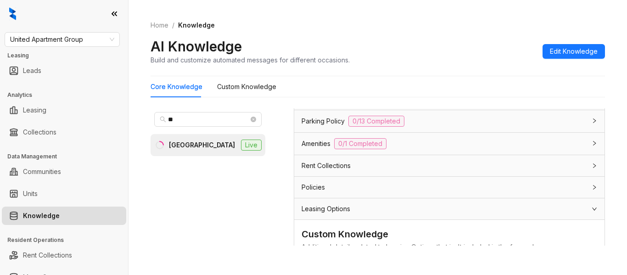
click at [523, 206] on div "Leasing Options" at bounding box center [444, 209] width 285 height 10
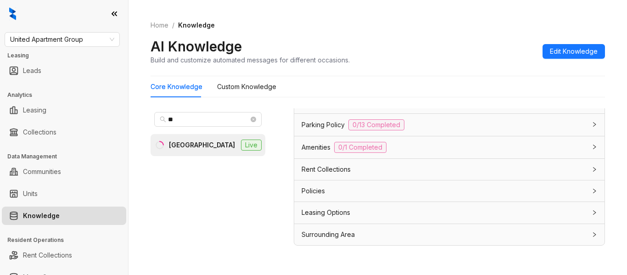
scroll to position [782, 0]
click at [549, 188] on div "Policies" at bounding box center [444, 191] width 285 height 10
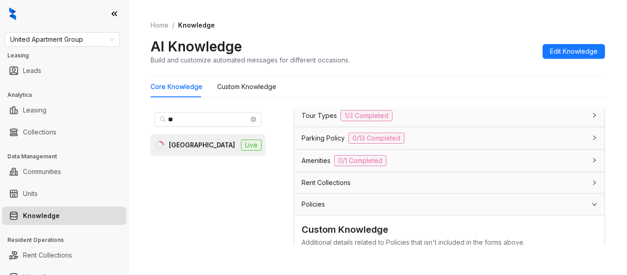
scroll to position [756, 0]
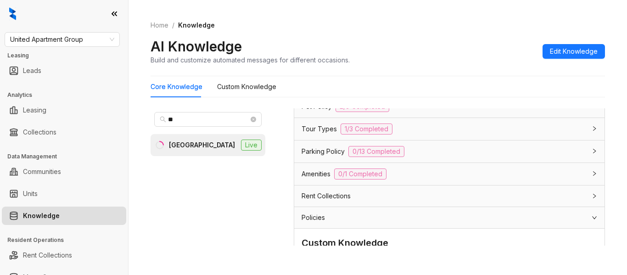
click at [490, 217] on div "Policies" at bounding box center [444, 218] width 285 height 10
click at [490, 197] on div "Rent Collections" at bounding box center [444, 196] width 285 height 10
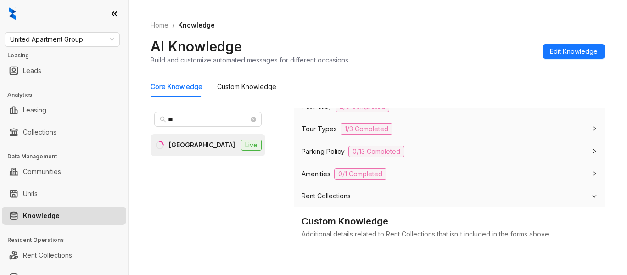
click at [503, 197] on div "Rent Collections" at bounding box center [444, 196] width 285 height 10
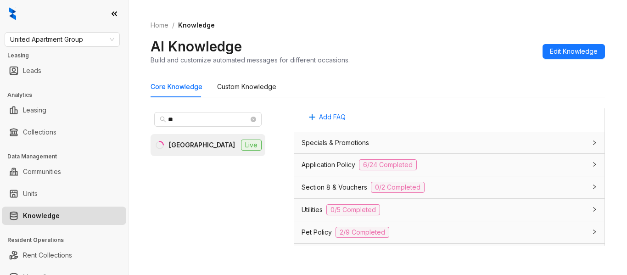
scroll to position [620, 0]
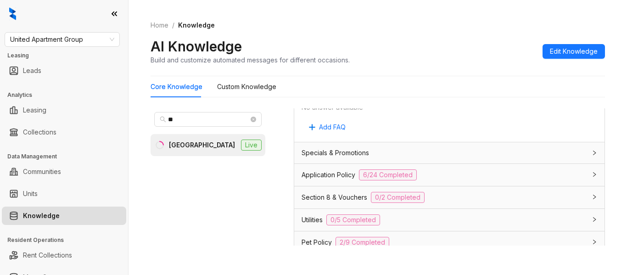
click at [491, 194] on div "Section 8 & Vouchers 0/2 Completed" at bounding box center [444, 197] width 285 height 11
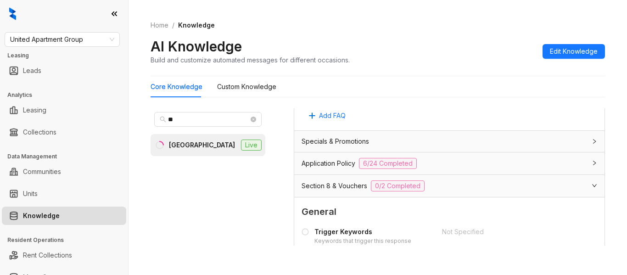
scroll to position [628, 0]
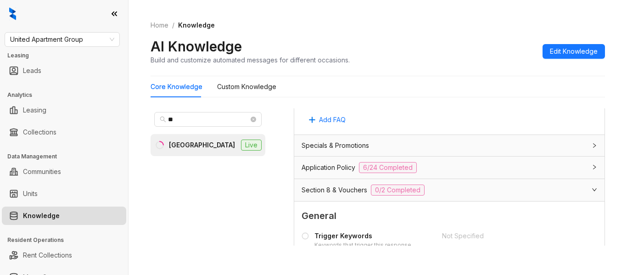
click at [525, 170] on div "Application Policy 6/24 Completed" at bounding box center [444, 167] width 285 height 11
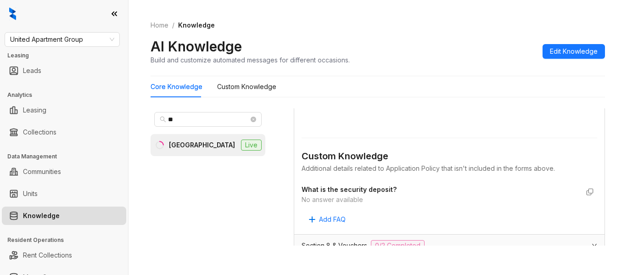
scroll to position [1712, 0]
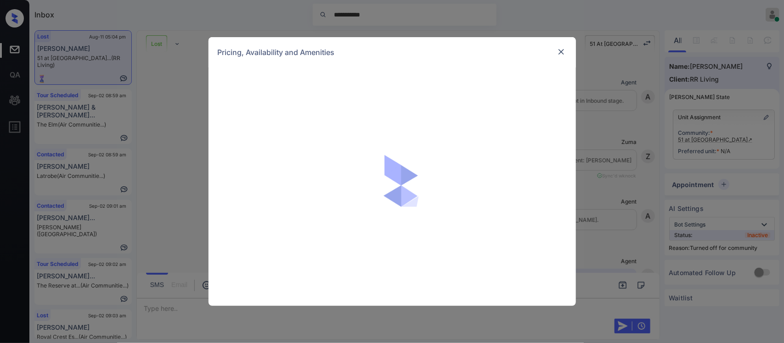
scroll to position [2724, 0]
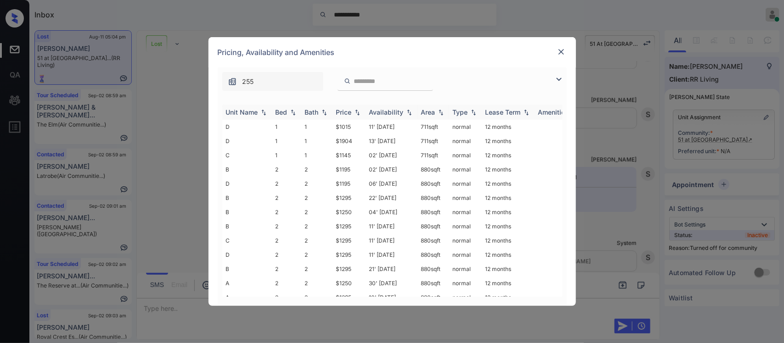
click at [360, 113] on img at bounding box center [357, 112] width 9 height 6
click at [360, 113] on img at bounding box center [357, 112] width 9 height 7
click at [355, 124] on td "$1015" at bounding box center [348, 127] width 33 height 14
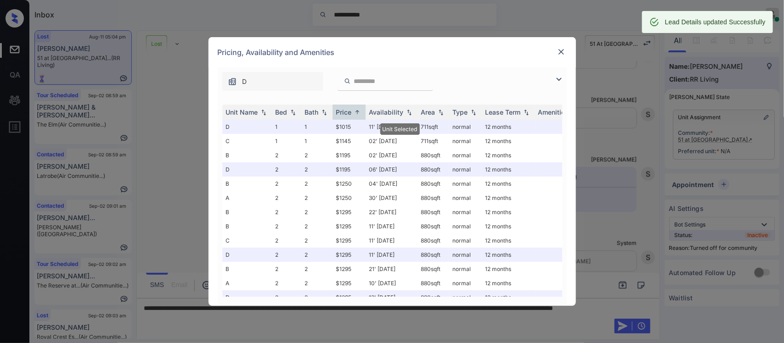
click at [565, 53] on img at bounding box center [561, 51] width 9 height 9
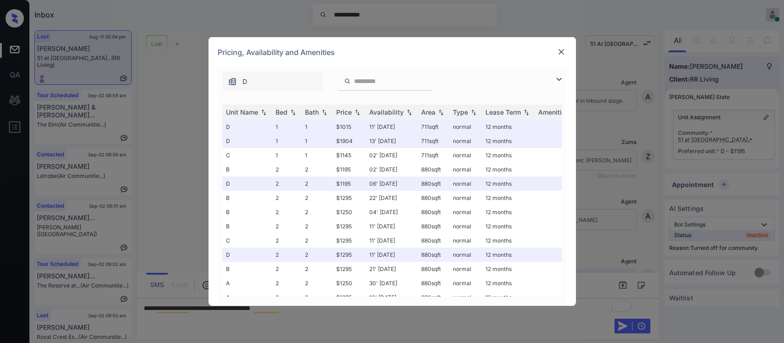
click at [346, 110] on div "Price" at bounding box center [344, 112] width 16 height 8
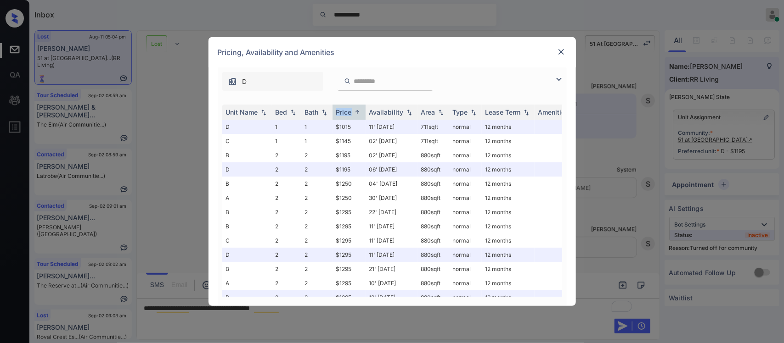
click at [561, 53] on img at bounding box center [561, 51] width 9 height 9
